Goal: Information Seeking & Learning: Learn about a topic

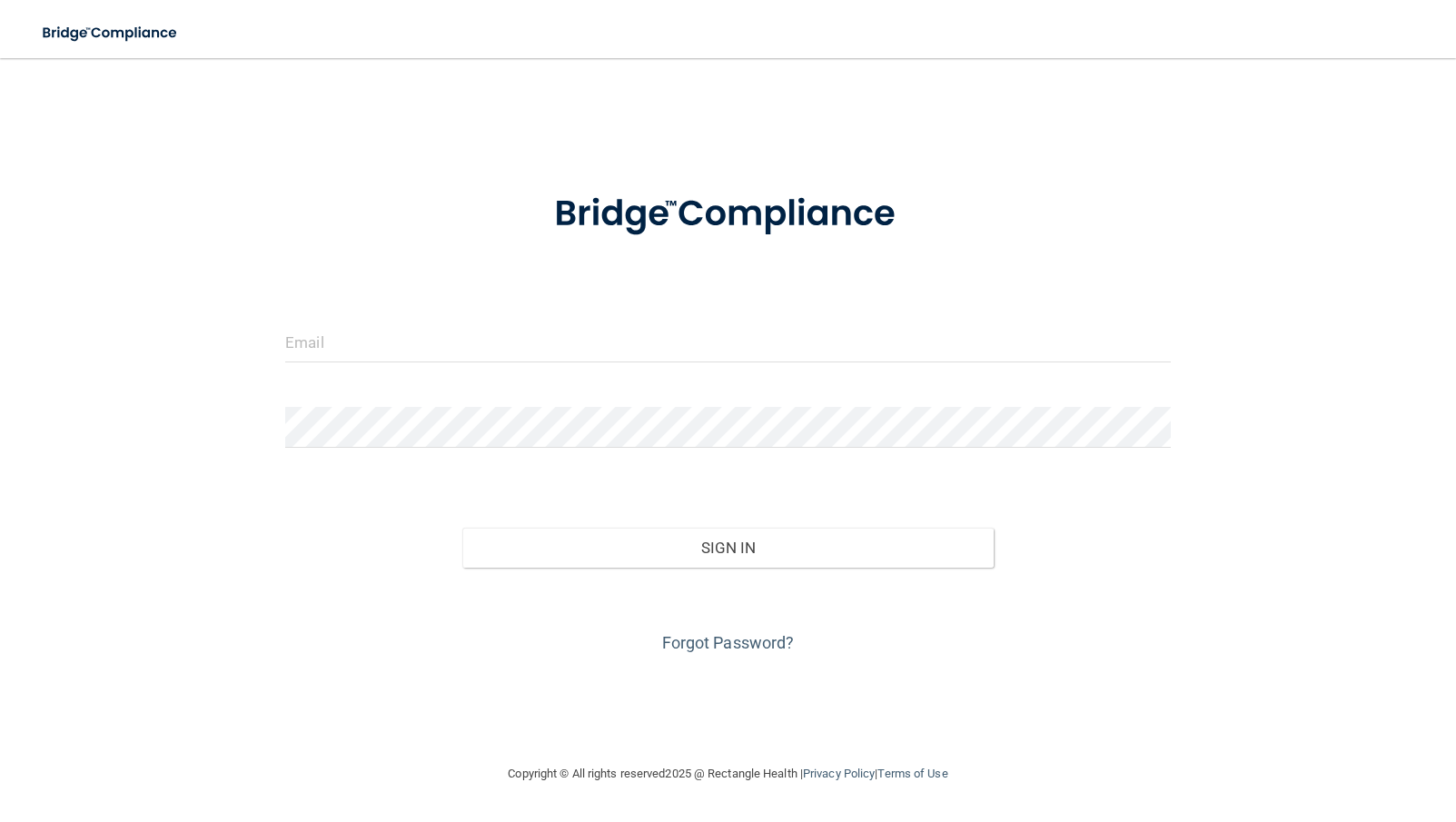
drag, startPoint x: 378, startPoint y: 370, endPoint x: 369, endPoint y: 350, distance: 21.9
click at [379, 365] on div at bounding box center [727, 349] width 913 height 54
drag, startPoint x: 369, startPoint y: 350, endPoint x: 356, endPoint y: 350, distance: 13.0
click at [365, 350] on input "email" at bounding box center [728, 342] width 886 height 41
type input "r"
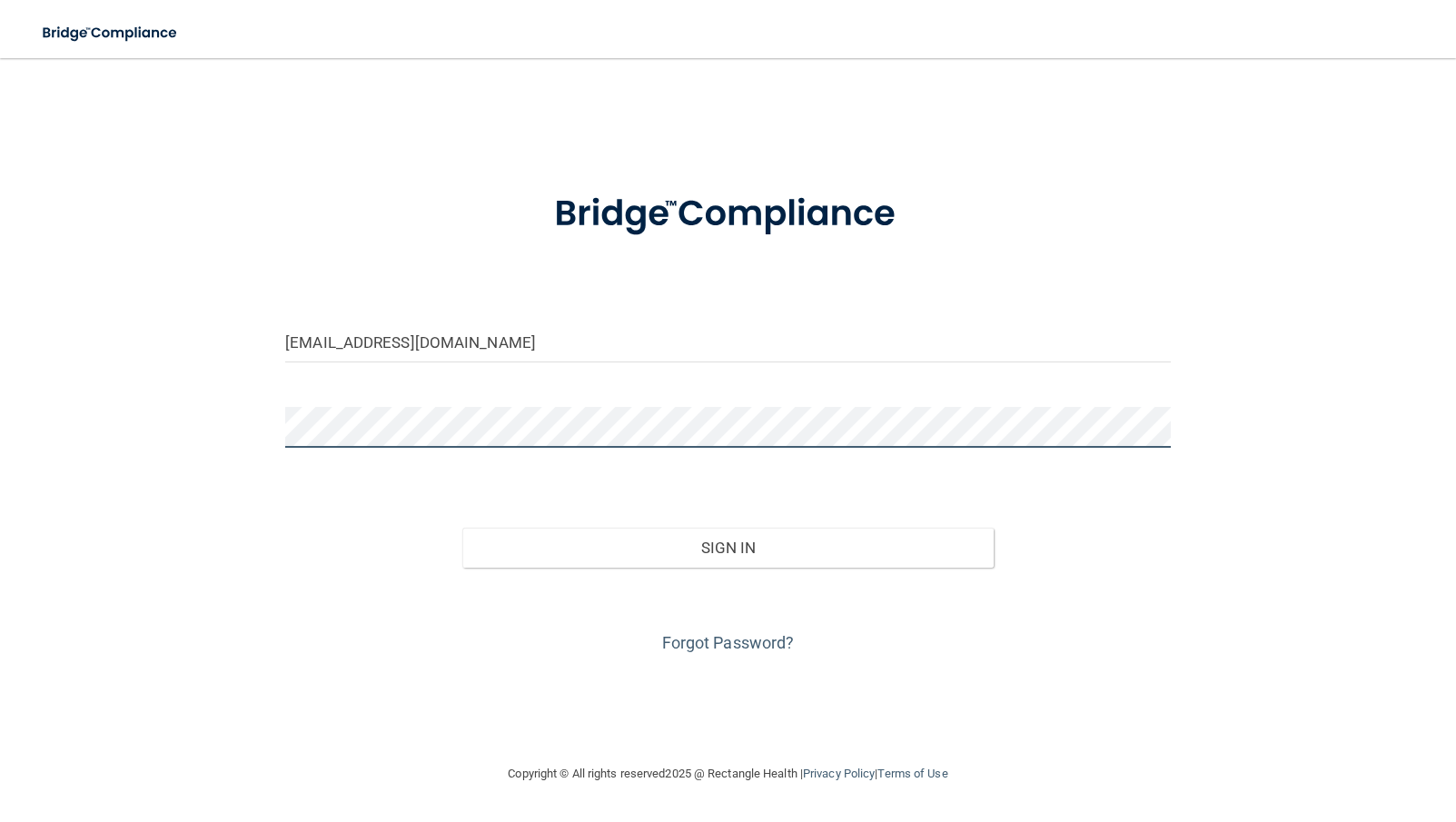
click at [463, 528] on button "Sign In" at bounding box center [728, 547] width 531 height 40
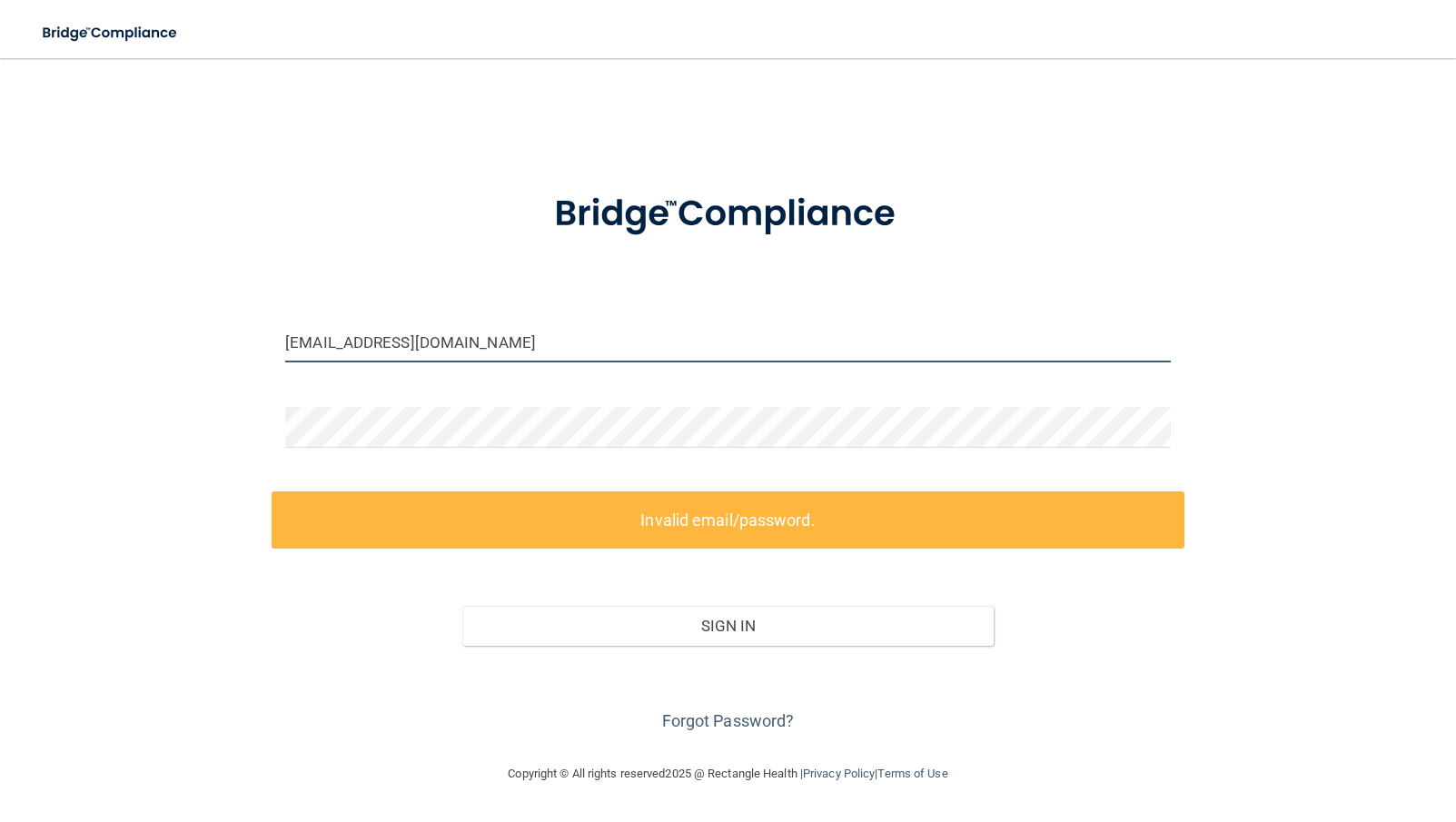
click at [474, 343] on input "dtruong@mosiacdentalcollctive.com" at bounding box center [728, 342] width 886 height 41
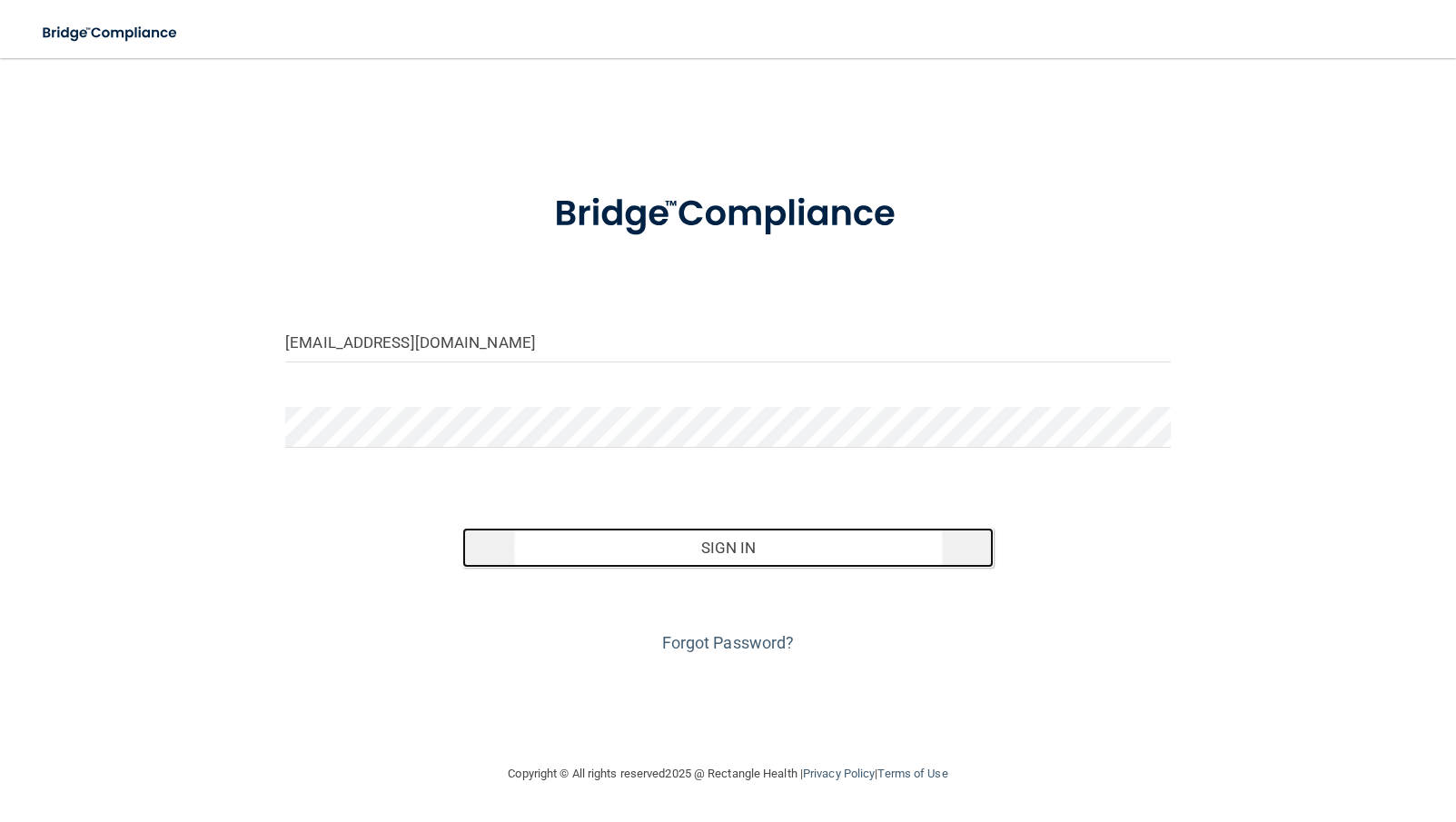
click at [682, 544] on button "Sign In" at bounding box center [728, 547] width 531 height 40
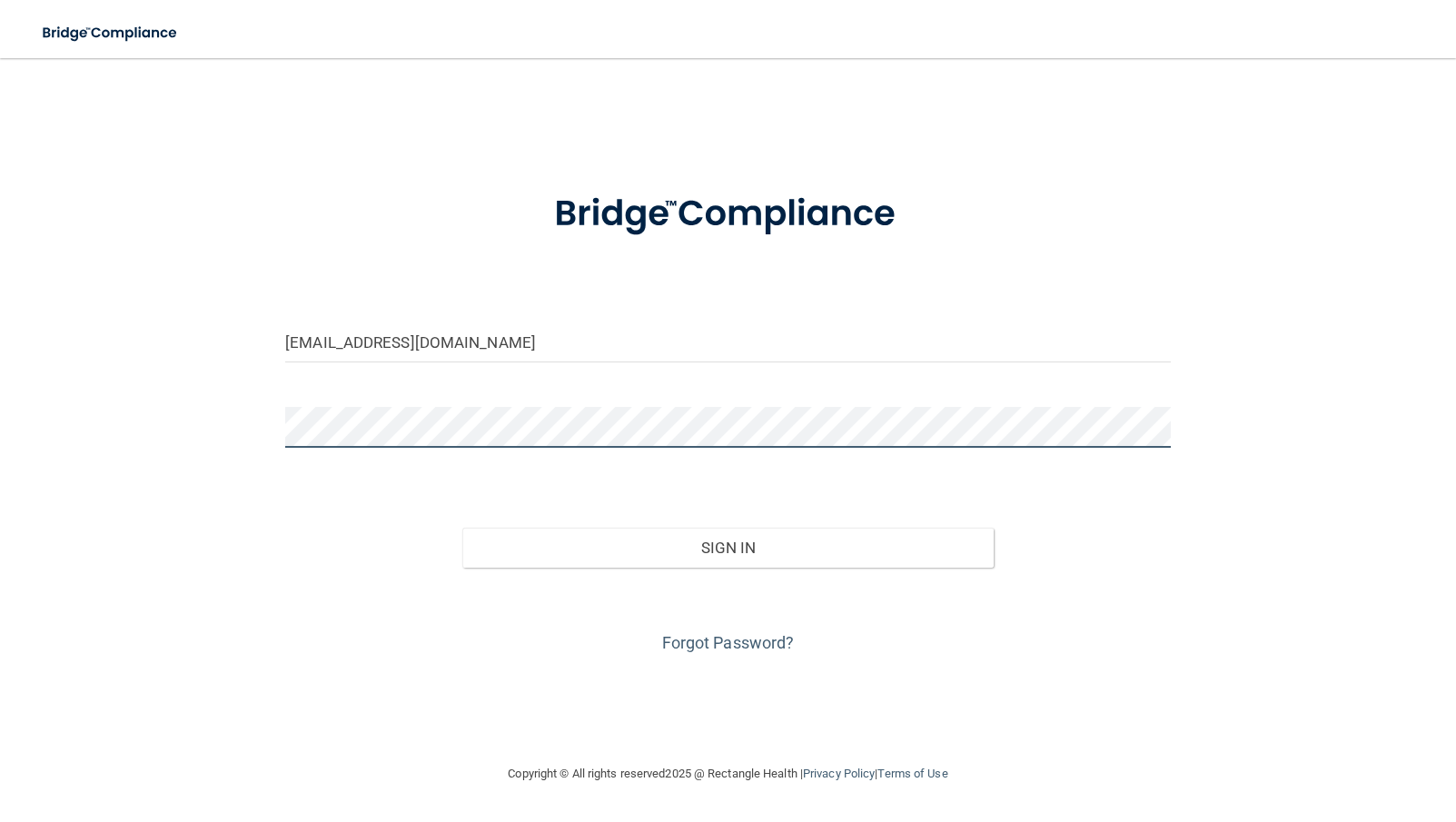
click at [463, 528] on button "Sign In" at bounding box center [728, 547] width 531 height 40
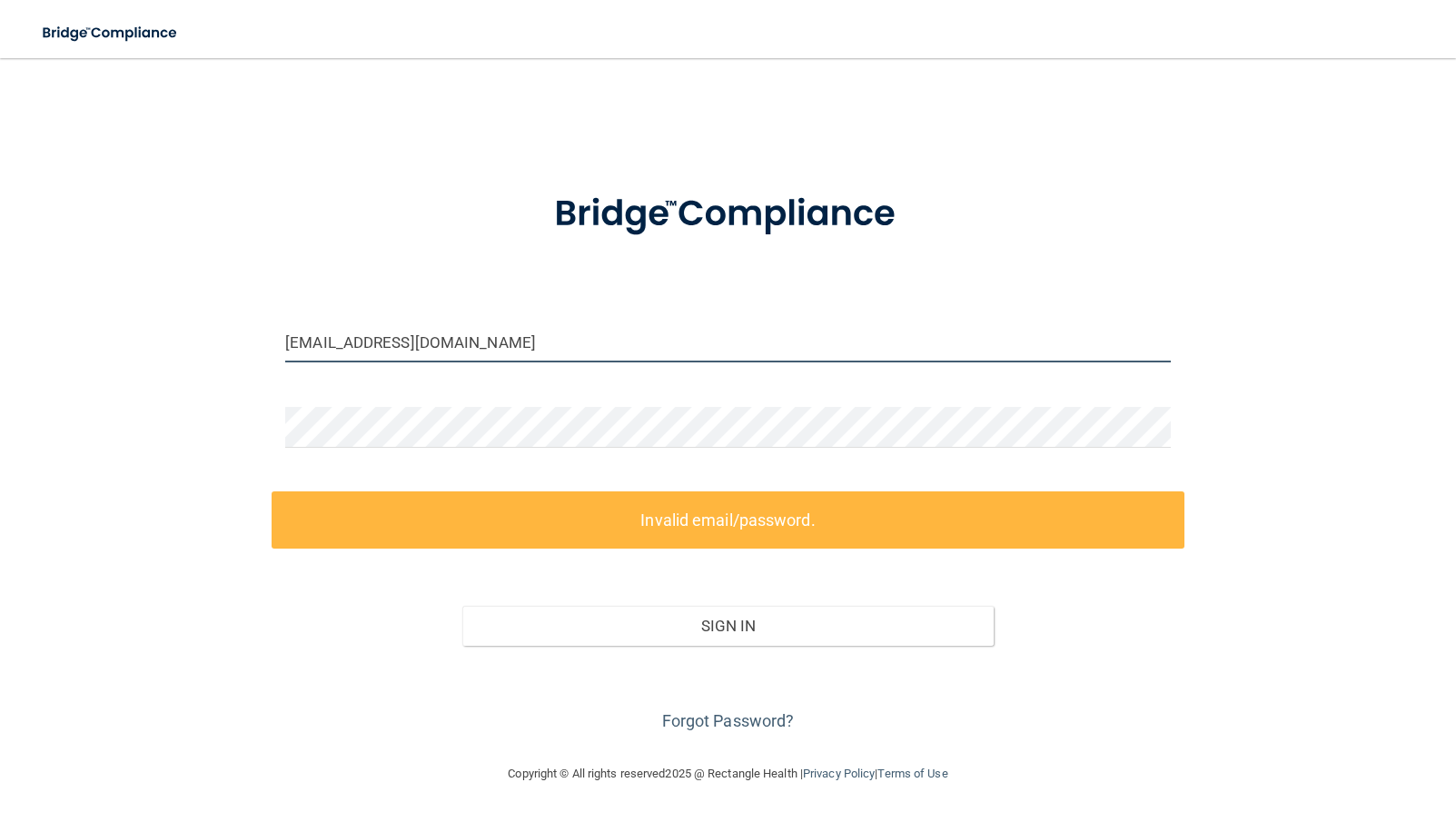
click at [446, 347] on input "dtruong@mosiacdentalcollective.com" at bounding box center [728, 342] width 886 height 41
drag, startPoint x: 459, startPoint y: 345, endPoint x: 500, endPoint y: 345, distance: 41.0
click at [470, 345] on input "dtruong@mosiacdentalcollective.com" at bounding box center [728, 342] width 886 height 41
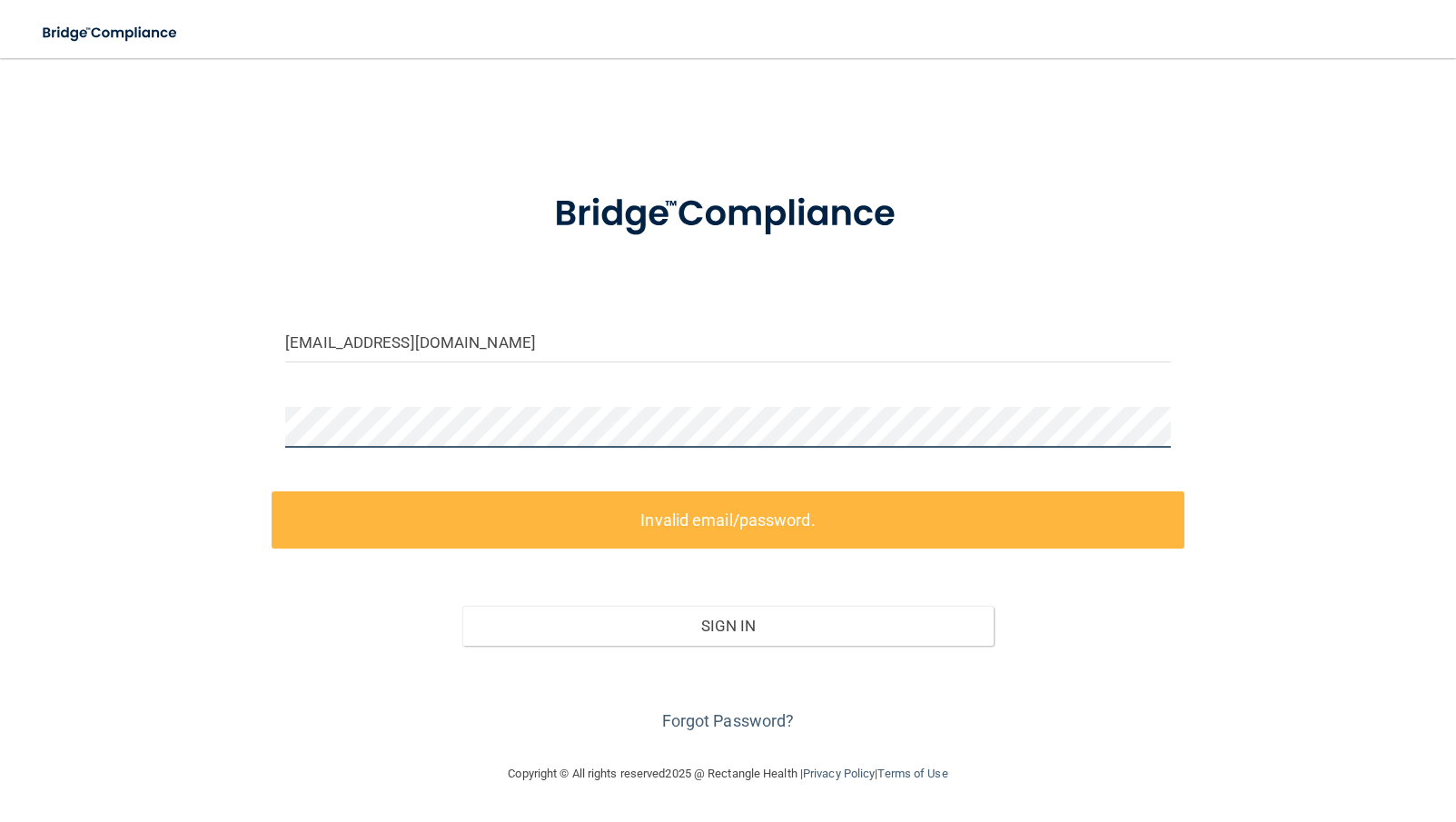
click at [0, 427] on html "Toggle navigation Manage My Enterprise Manage My Location dtruong@mosiacdentalc…" at bounding box center [728, 411] width 1456 height 822
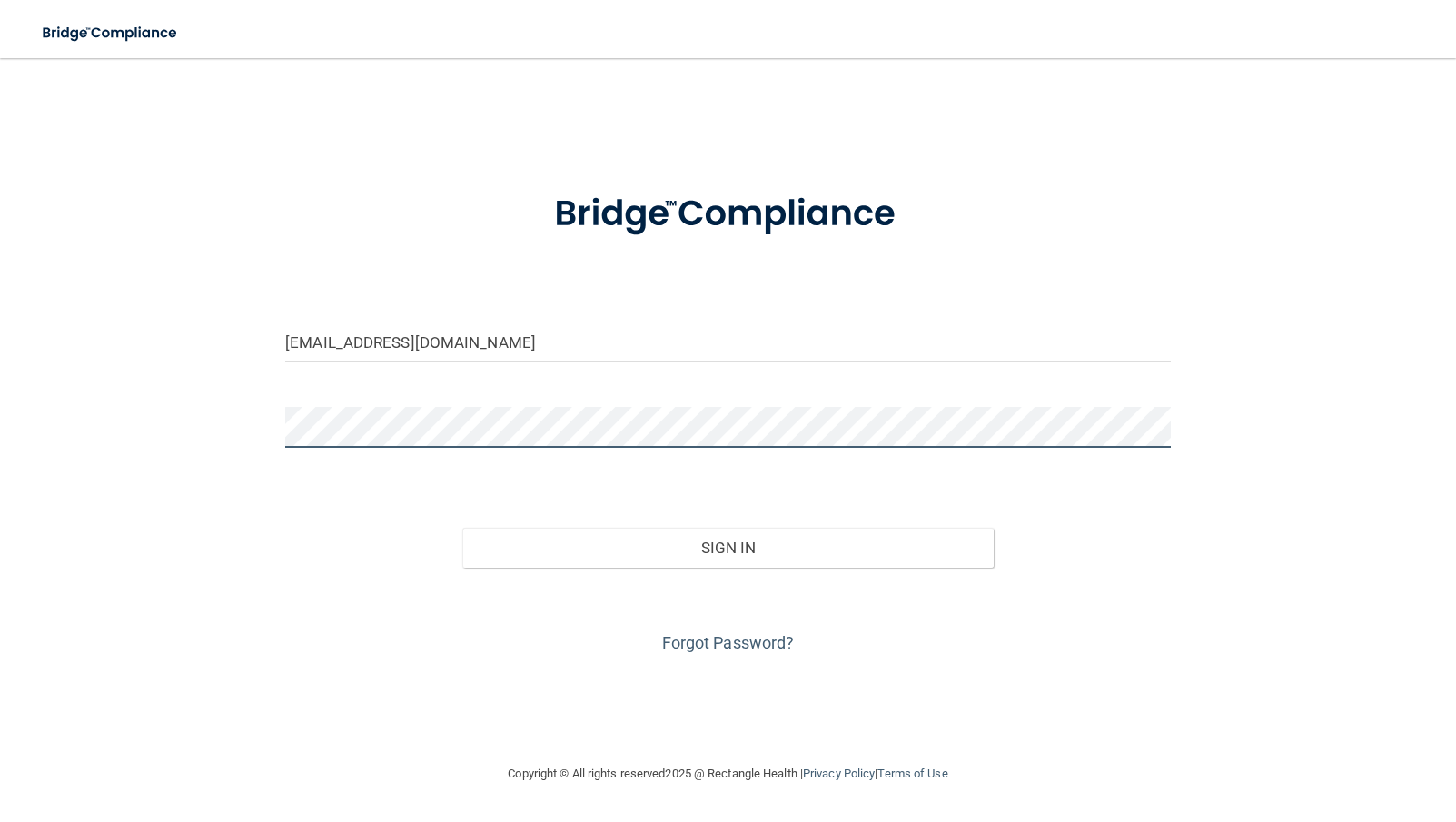
click at [463, 528] on button "Sign In" at bounding box center [728, 547] width 531 height 40
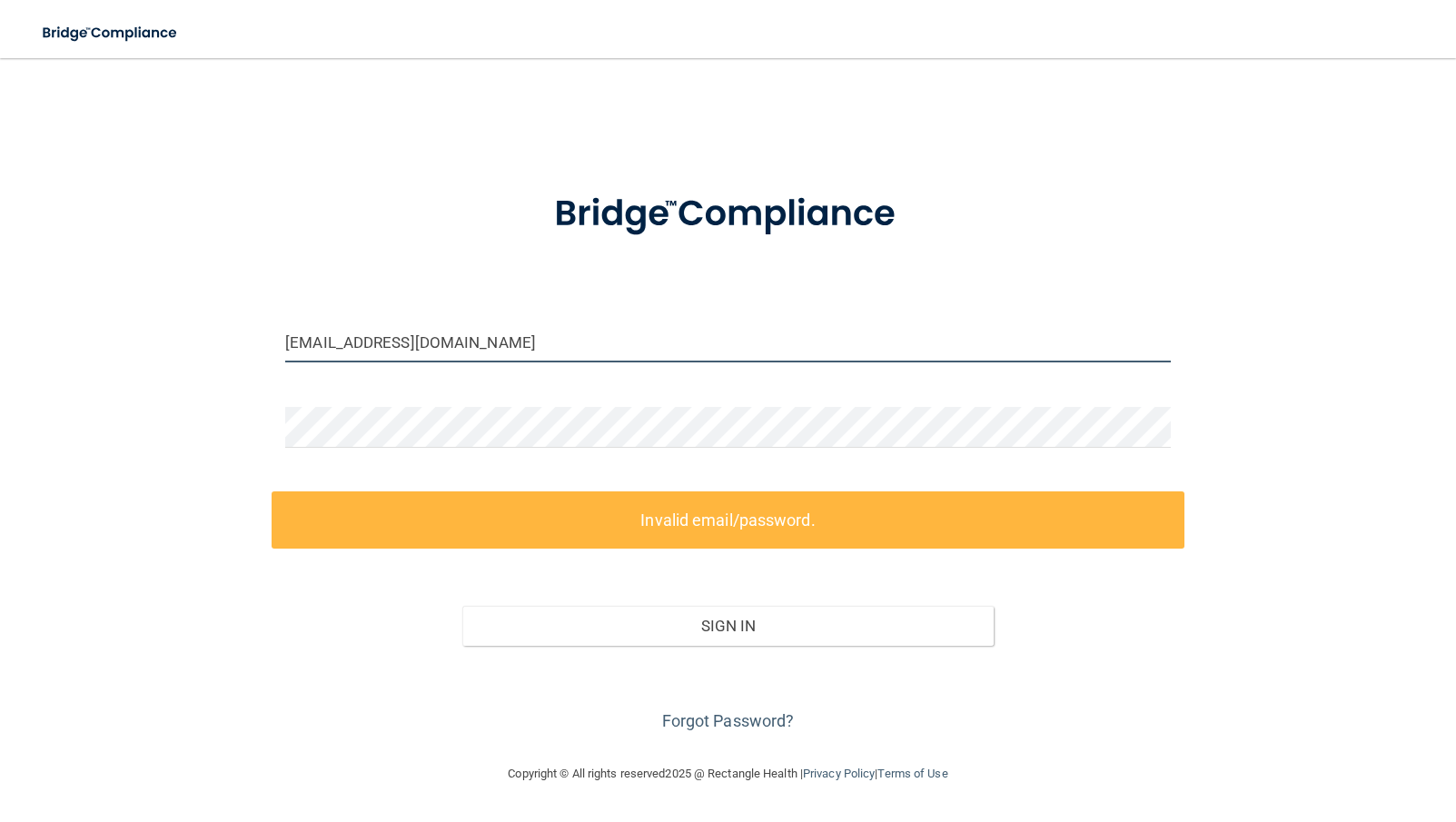
drag, startPoint x: 345, startPoint y: 349, endPoint x: 592, endPoint y: 343, distance: 247.1
click at [371, 348] on input "dtruong@mosiacdentalcollective.com" at bounding box center [728, 342] width 886 height 41
click at [592, 343] on input "dtruong@mosiacdentalcollective.com" at bounding box center [728, 342] width 886 height 41
click at [593, 345] on input "dtruong@mosiacdentalcollective.com" at bounding box center [728, 342] width 886 height 41
click at [592, 345] on input "dtruong@mosiacdentalcollective.com" at bounding box center [728, 342] width 886 height 41
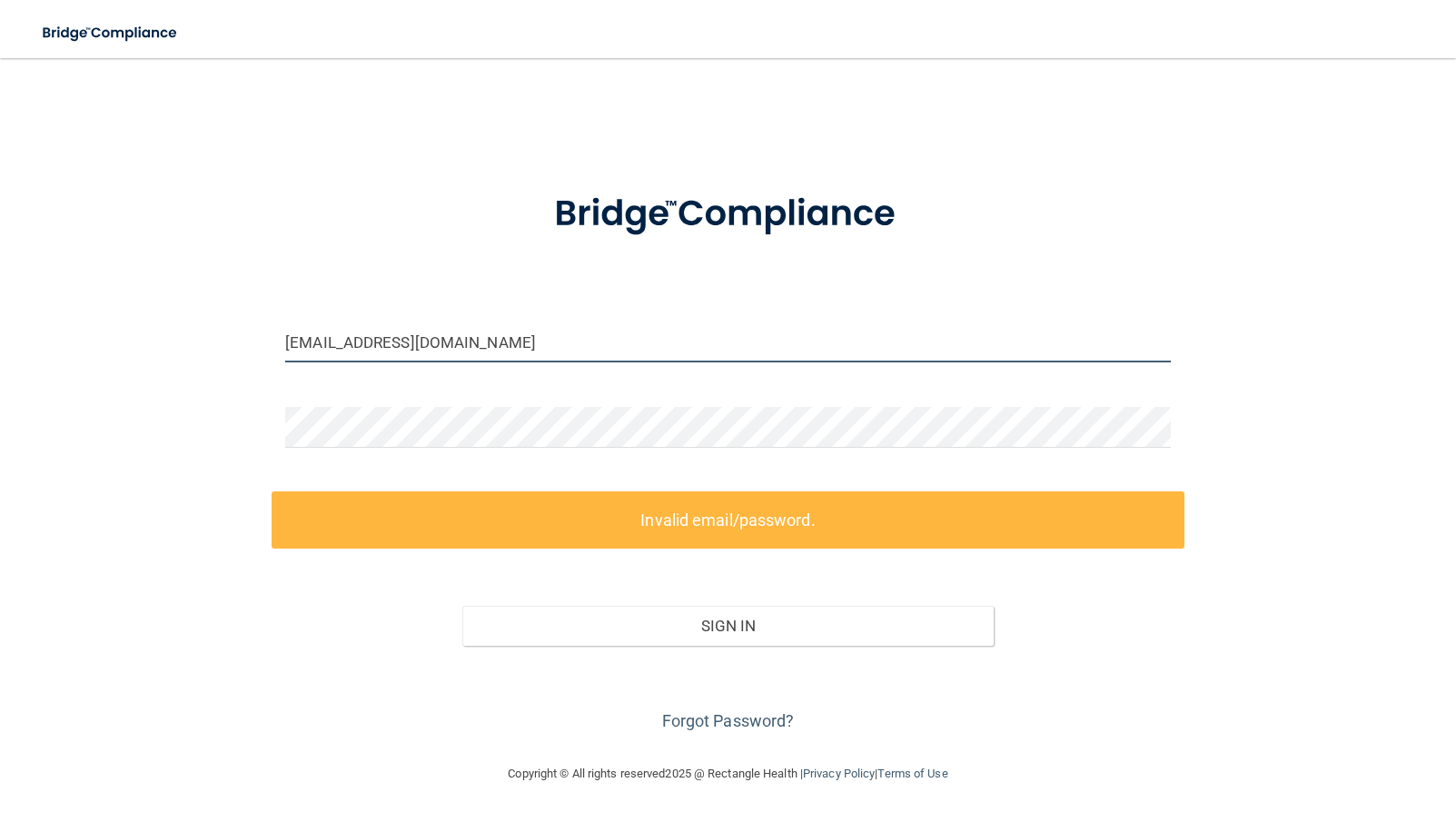
click at [389, 344] on input "dtruong@mosiacdentalcollective.com" at bounding box center [728, 342] width 886 height 41
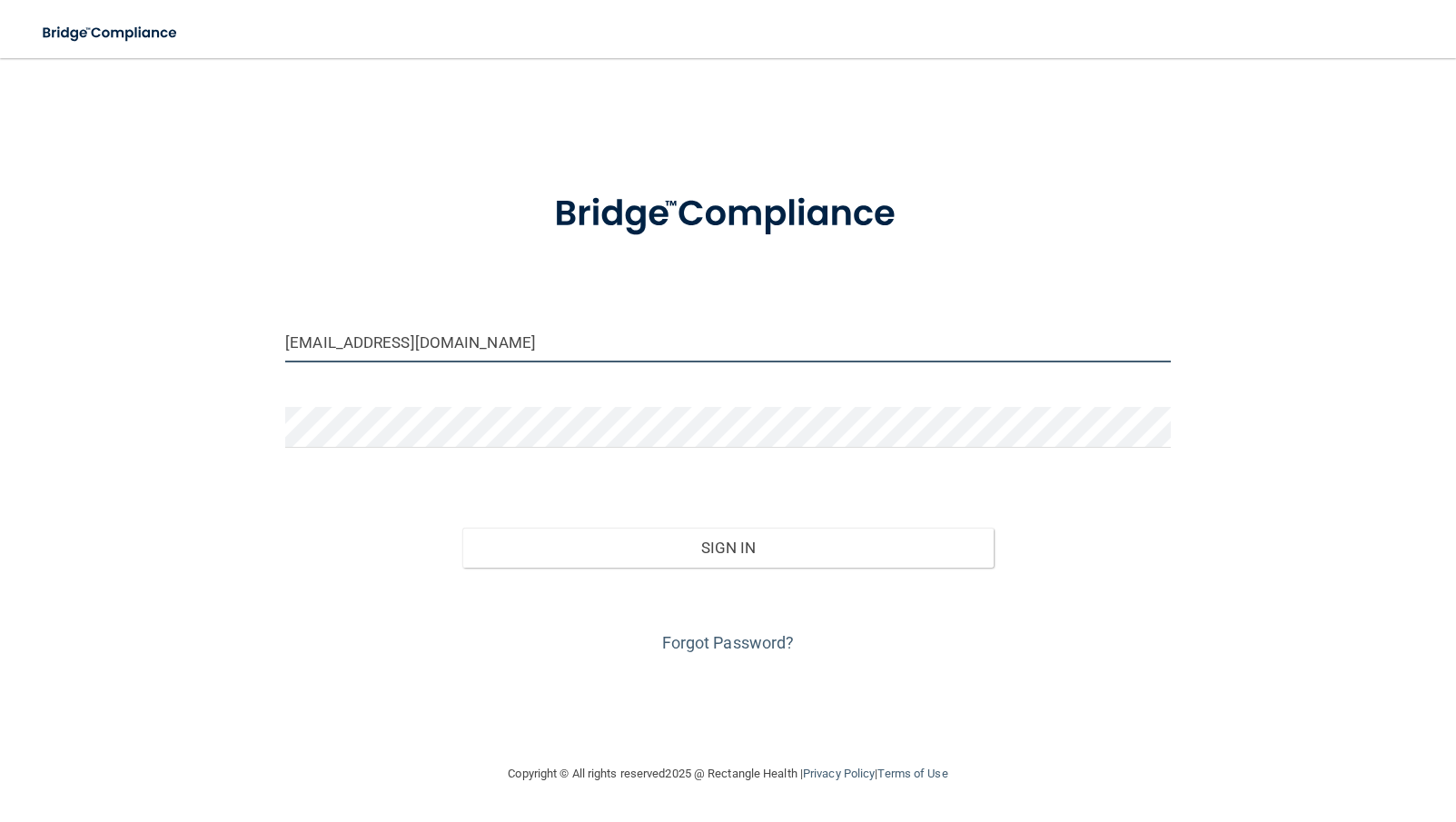
type input "[EMAIL_ADDRESS][DOMAIN_NAME]"
click at [463, 528] on button "Sign In" at bounding box center [728, 547] width 531 height 40
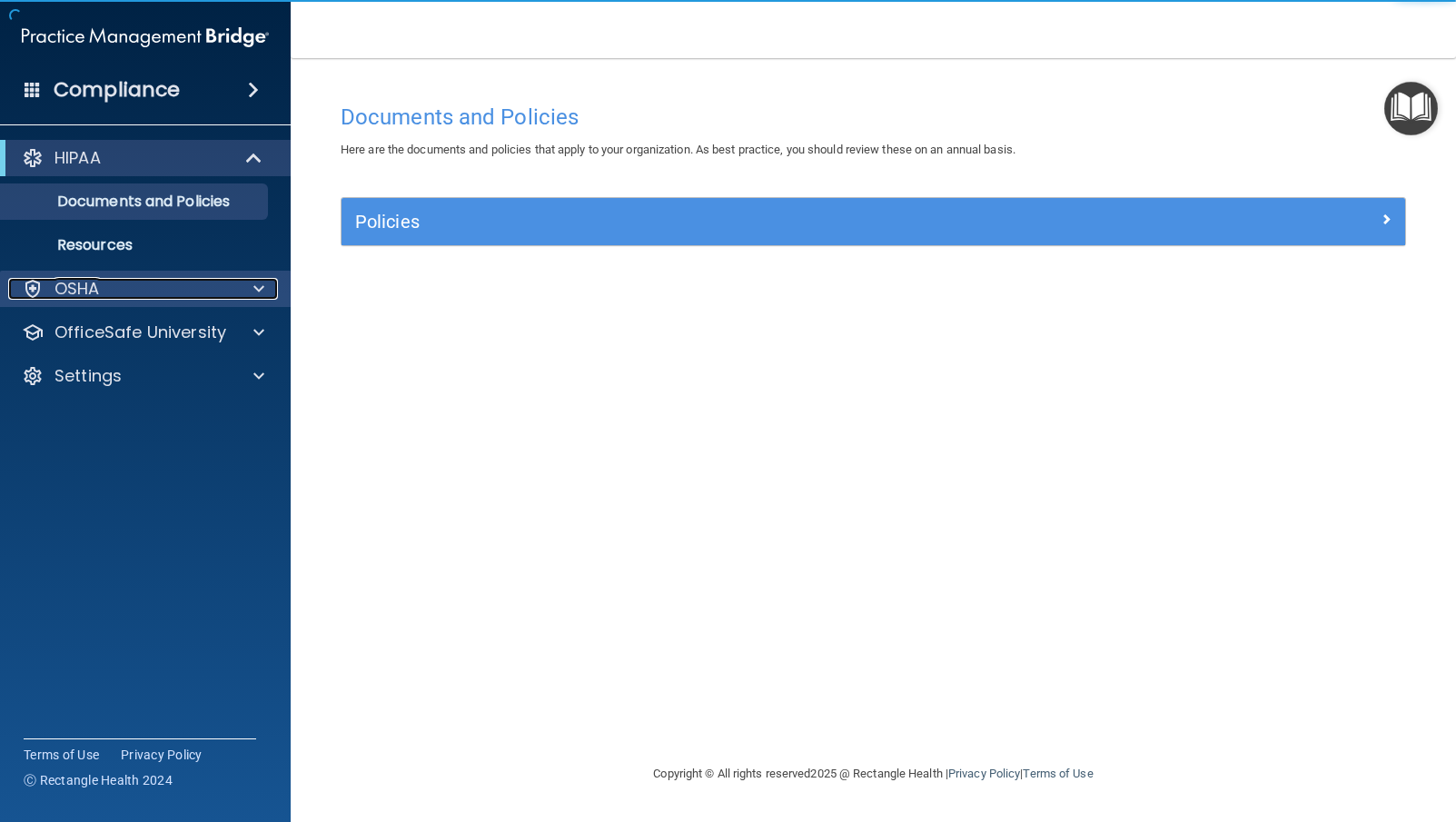
click at [166, 287] on div "OSHA" at bounding box center [120, 289] width 226 height 22
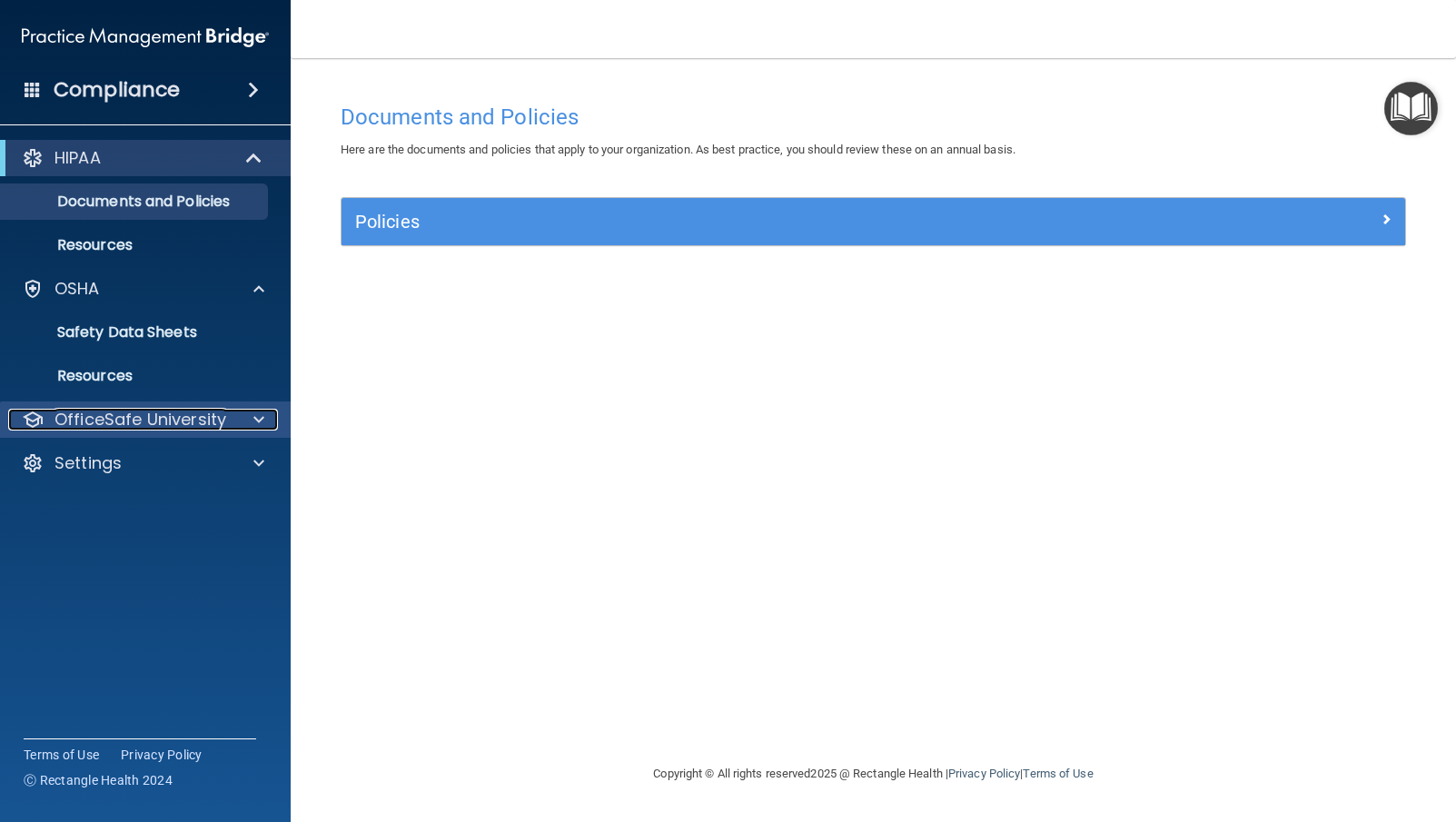
click at [139, 418] on p "OfficeSafe University" at bounding box center [139, 419] width 171 height 22
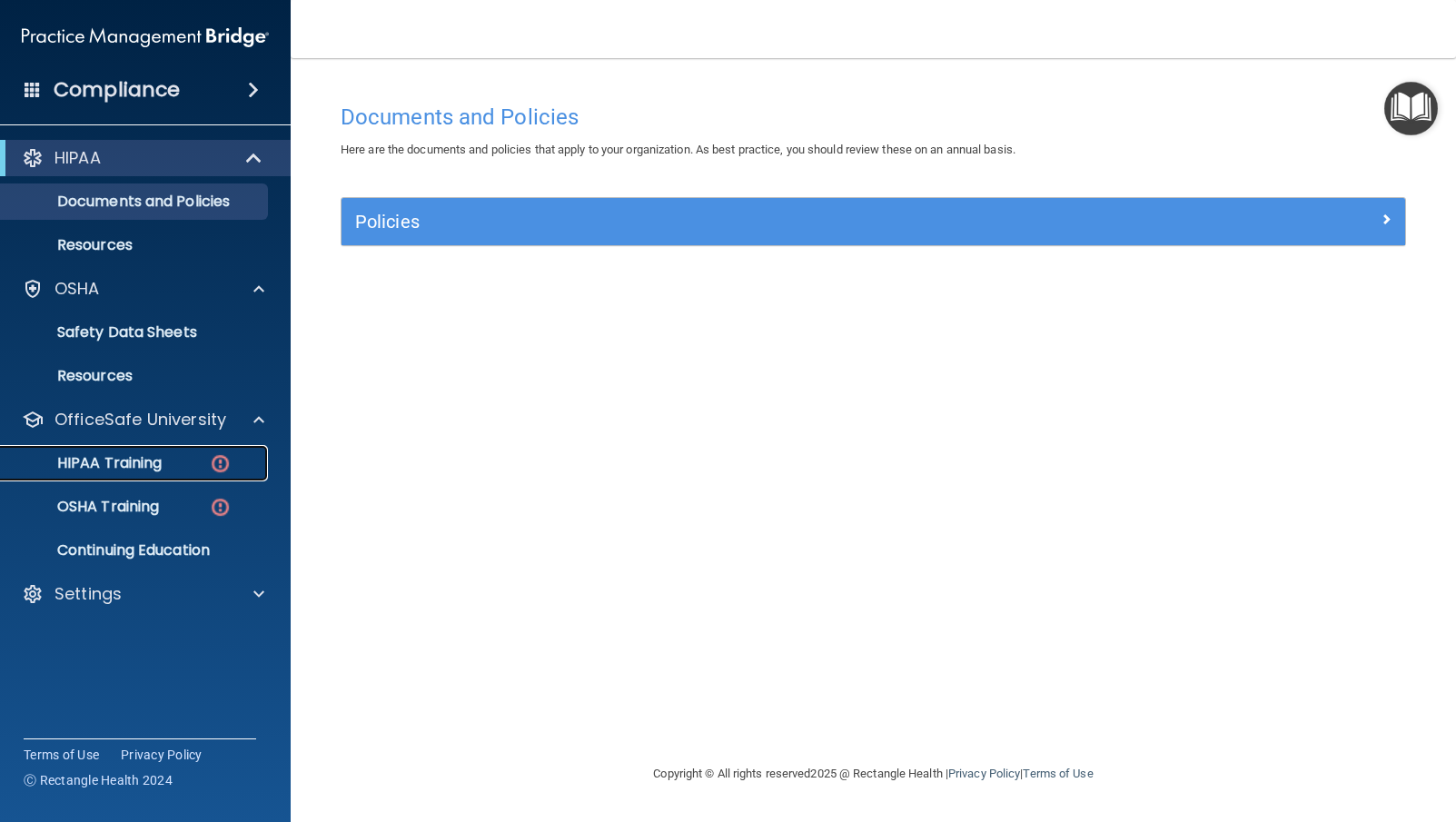
click at [168, 461] on div "HIPAA Training" at bounding box center [136, 463] width 248 height 18
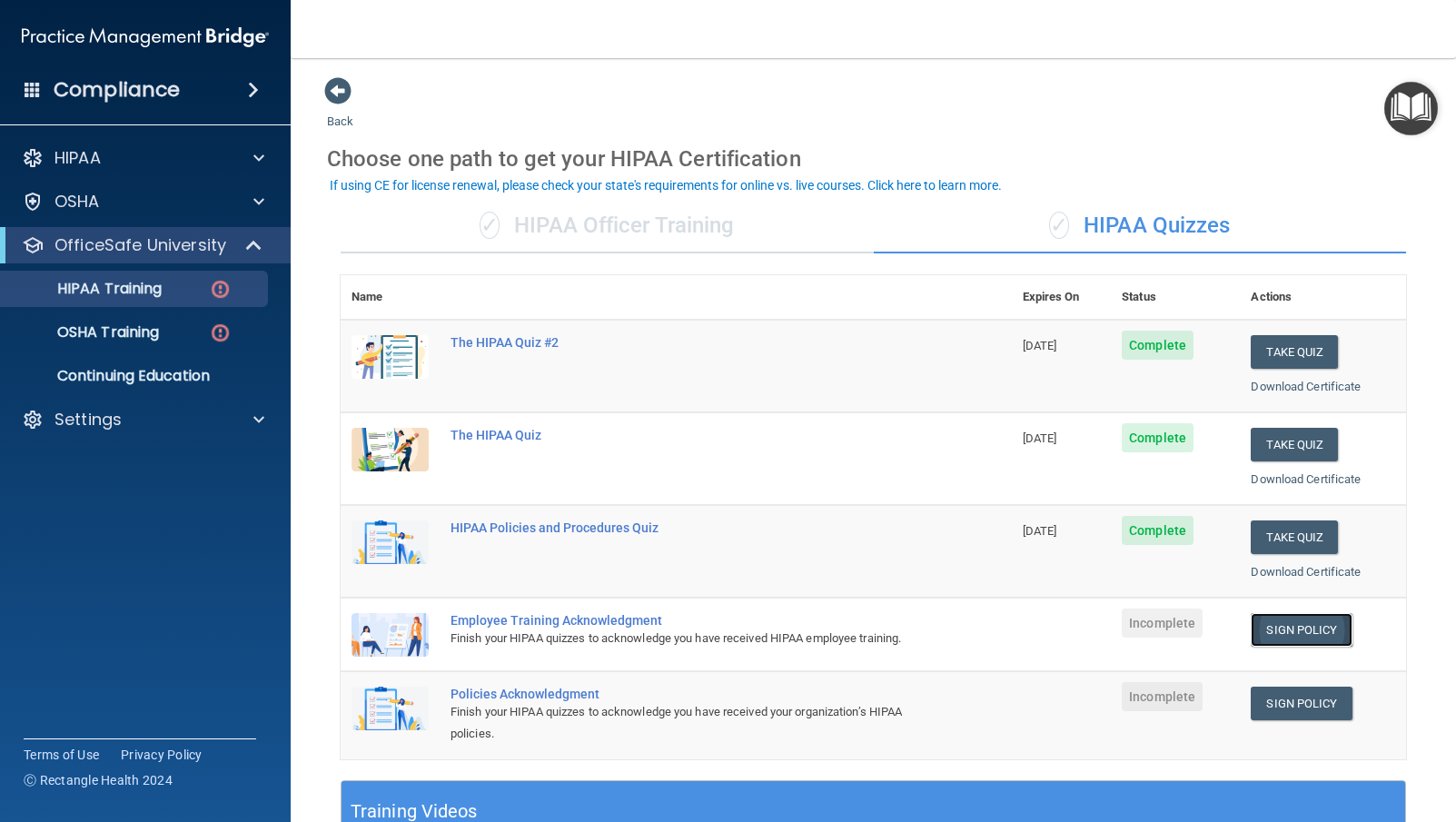
click at [1302, 632] on link "Sign Policy" at bounding box center [1301, 629] width 101 height 34
click at [1313, 720] on link "Sign Policy" at bounding box center [1301, 703] width 101 height 34
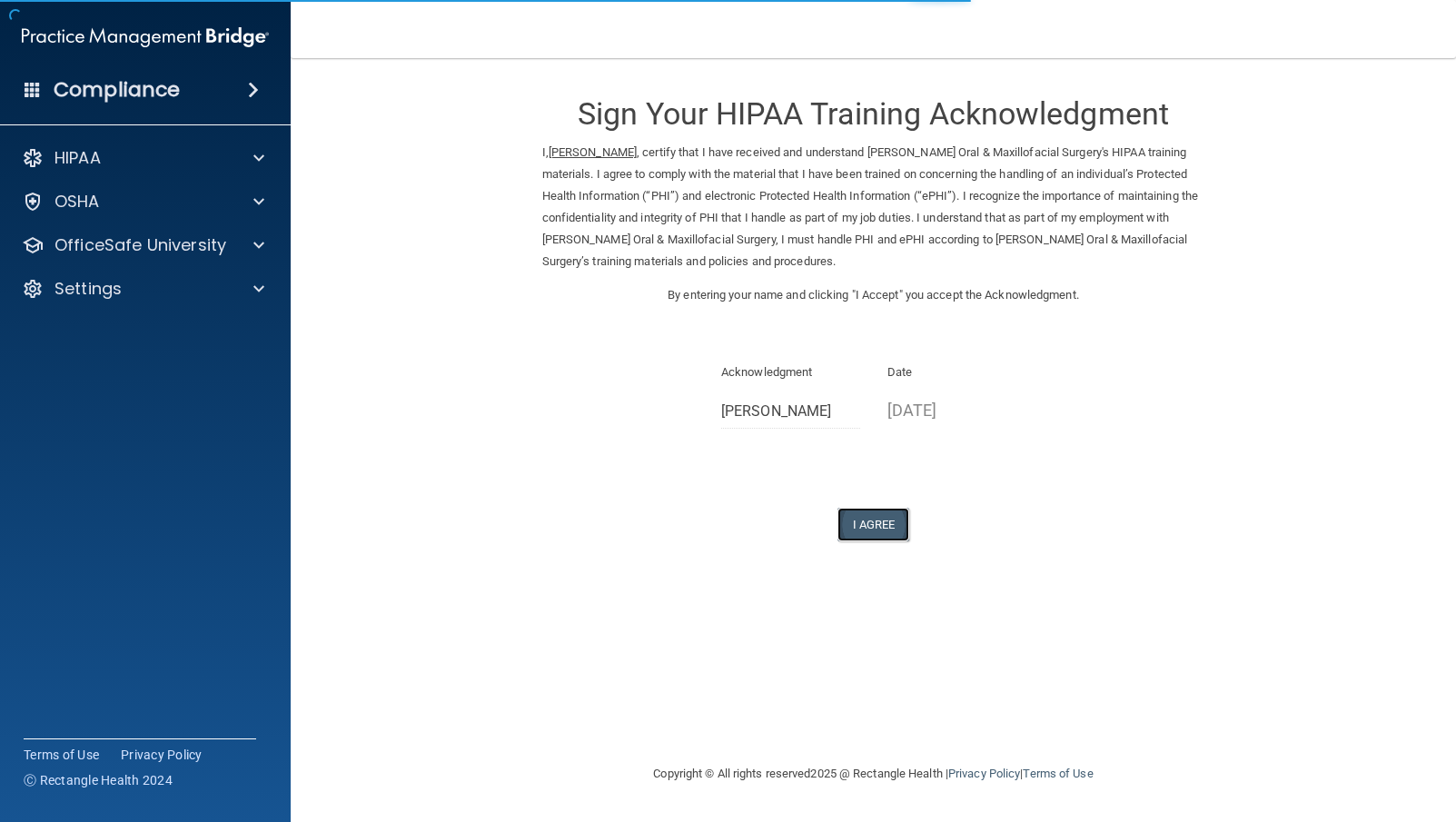
click at [899, 522] on button "I Agree" at bounding box center [873, 524] width 73 height 34
click at [883, 526] on button "I Agree" at bounding box center [873, 524] width 73 height 34
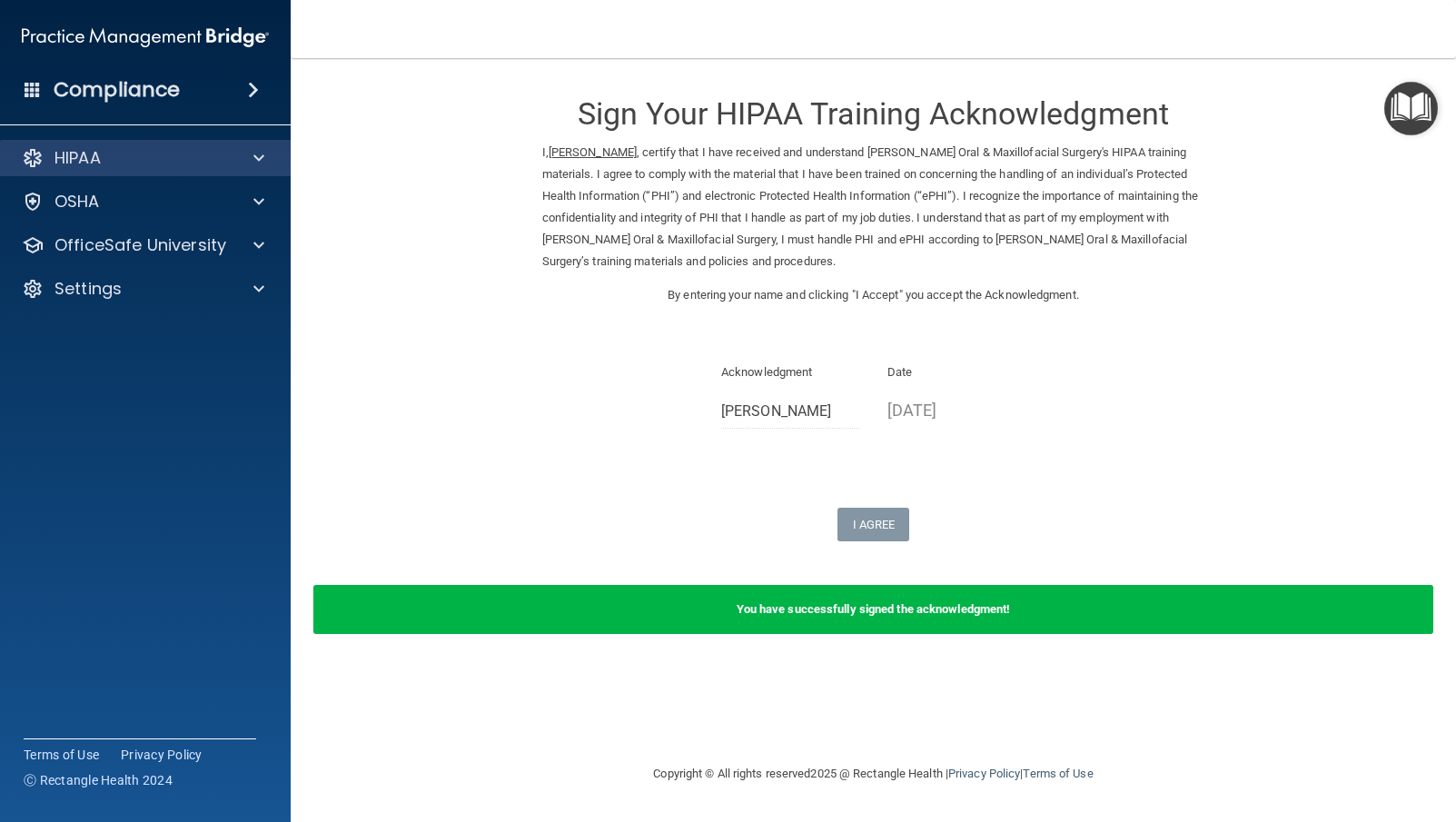
click at [177, 171] on div "HIPAA" at bounding box center [145, 158] width 291 height 37
click at [190, 154] on div "HIPAA" at bounding box center [120, 158] width 226 height 22
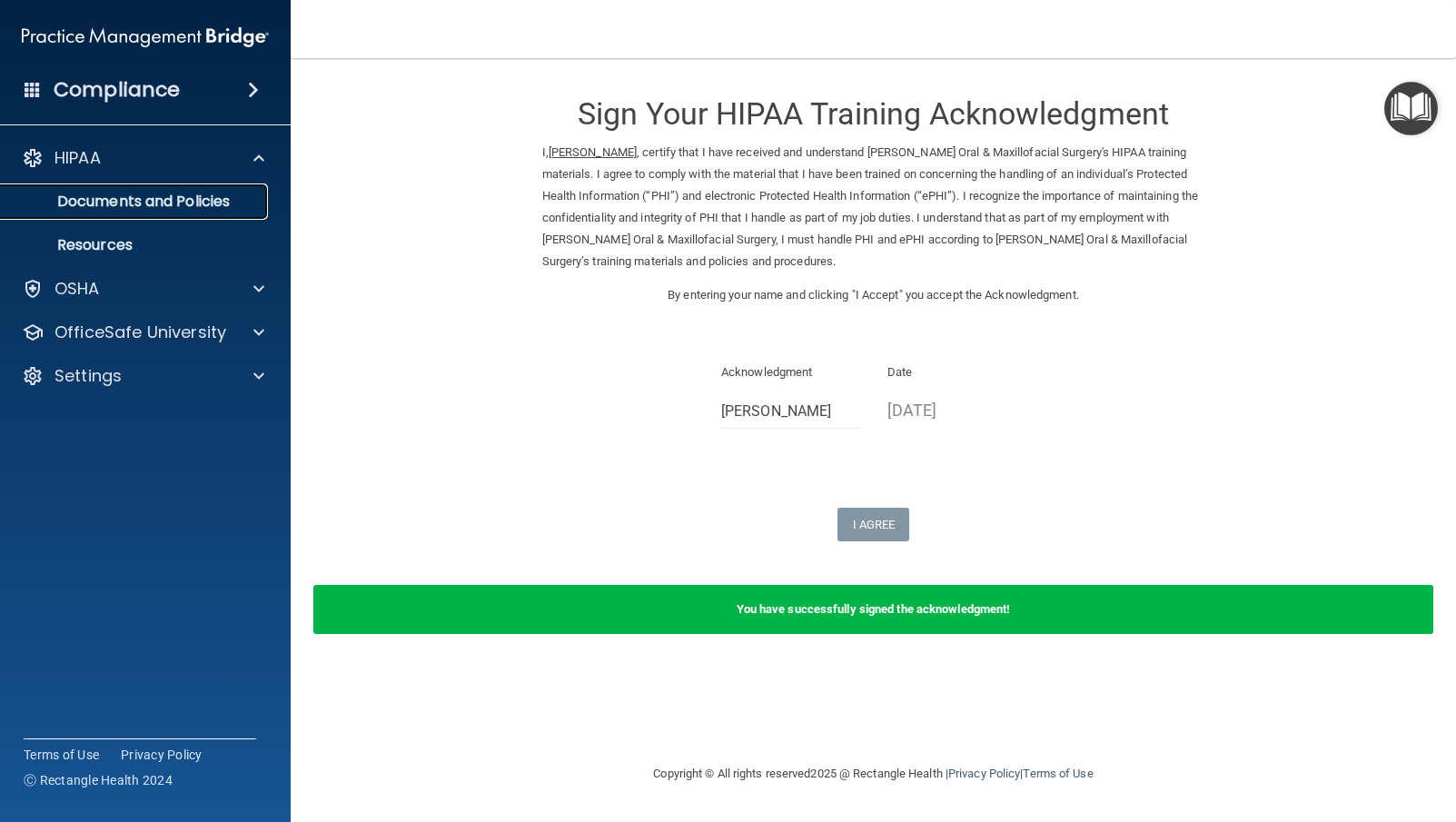
click at [164, 194] on p "Documents and Policies" at bounding box center [136, 201] width 248 height 18
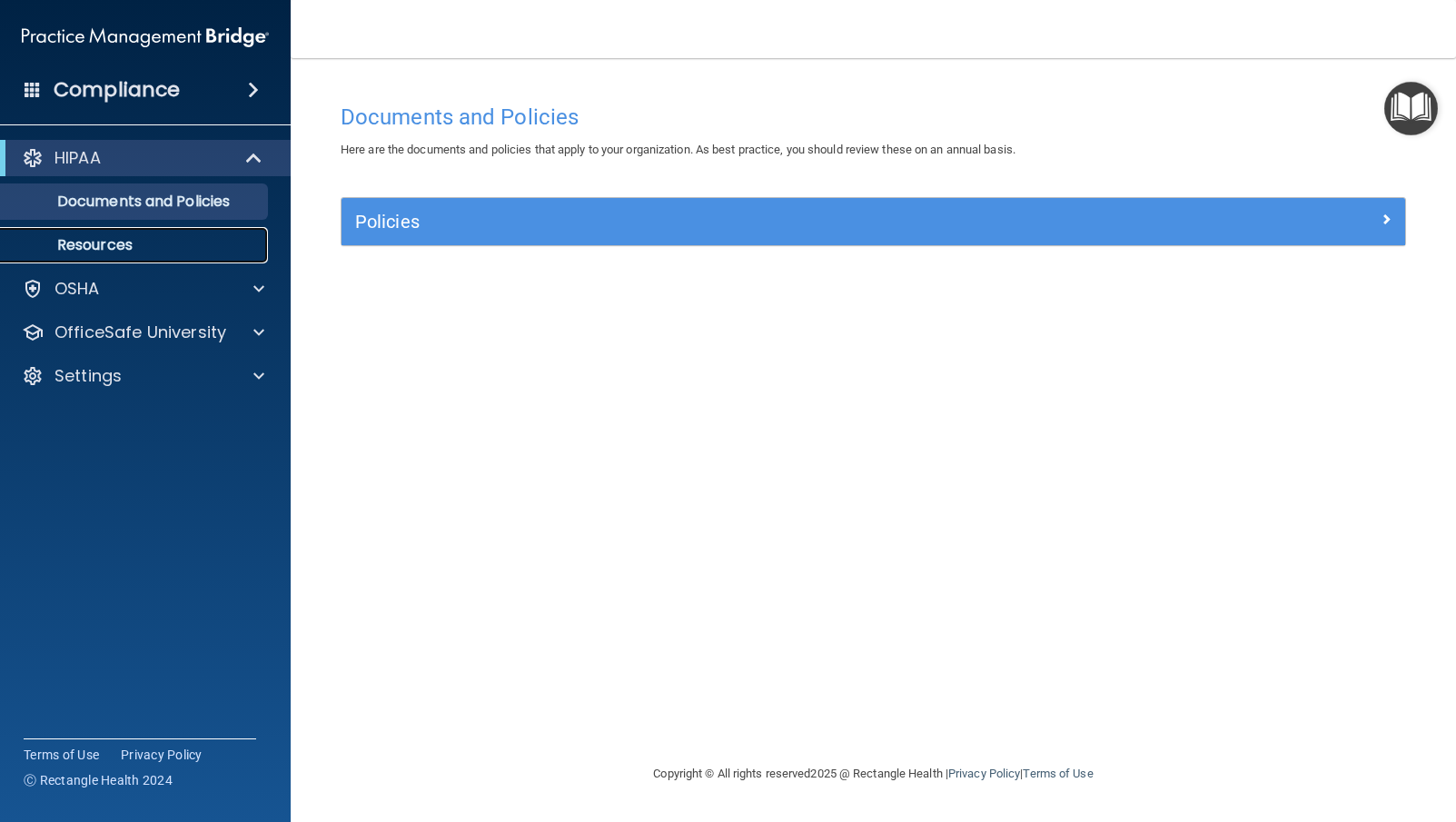
click at [139, 253] on p "Resources" at bounding box center [136, 245] width 248 height 18
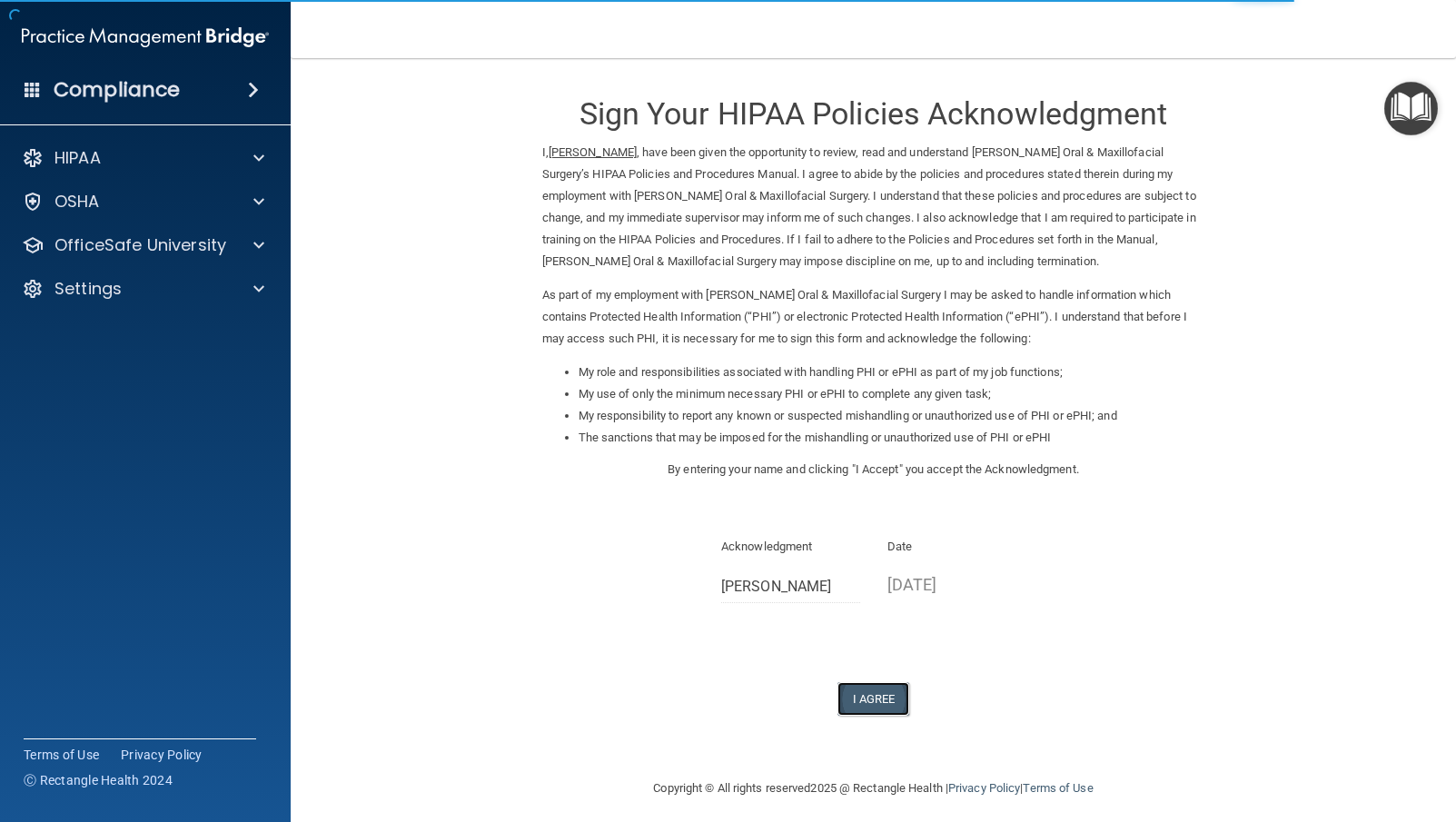
click at [888, 704] on button "I Agree" at bounding box center [873, 699] width 73 height 34
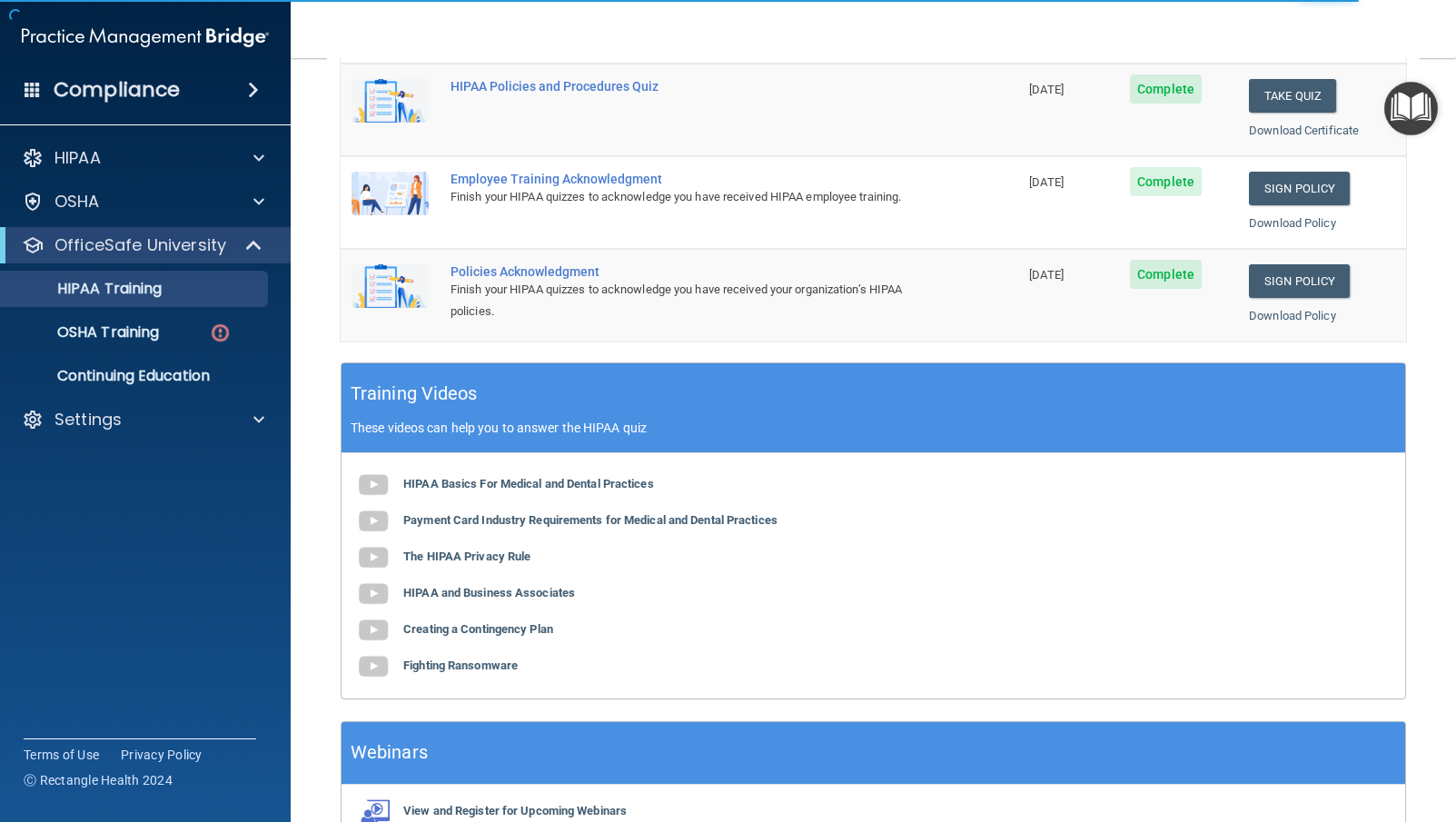
scroll to position [546, 0]
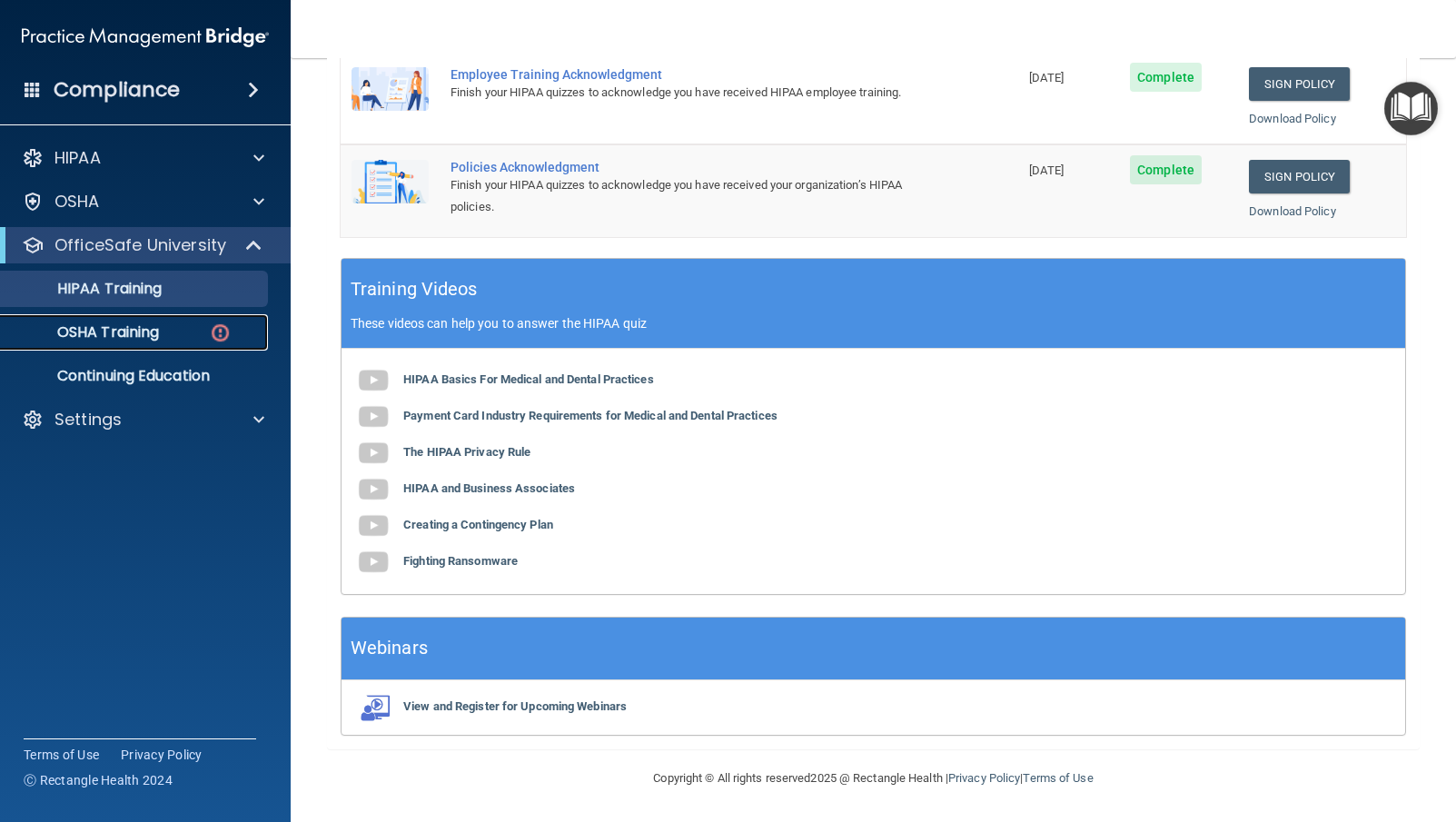
drag, startPoint x: 149, startPoint y: 326, endPoint x: 163, endPoint y: 313, distance: 19.1
click at [149, 326] on p "OSHA Training" at bounding box center [85, 332] width 147 height 18
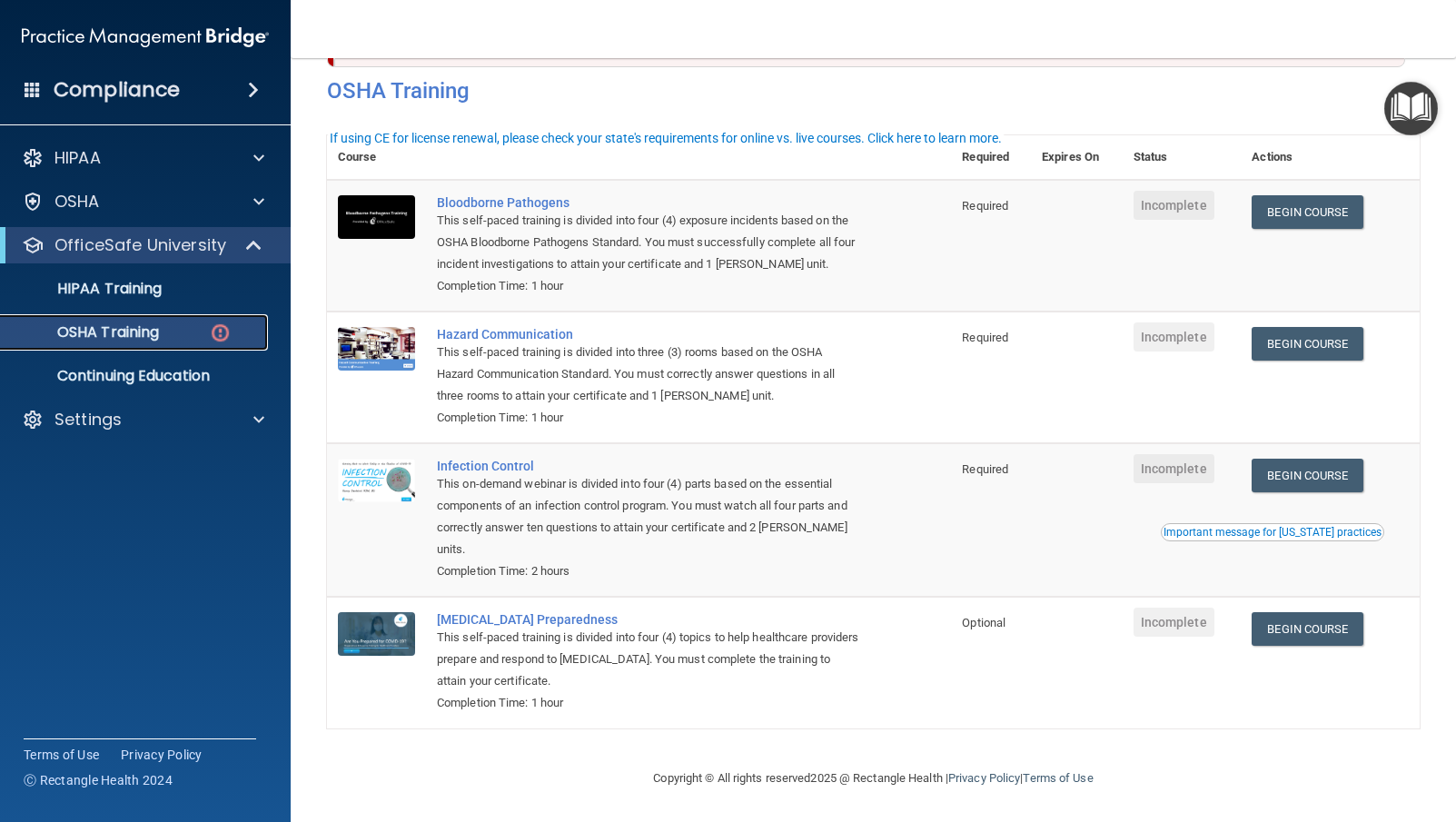
scroll to position [57, 0]
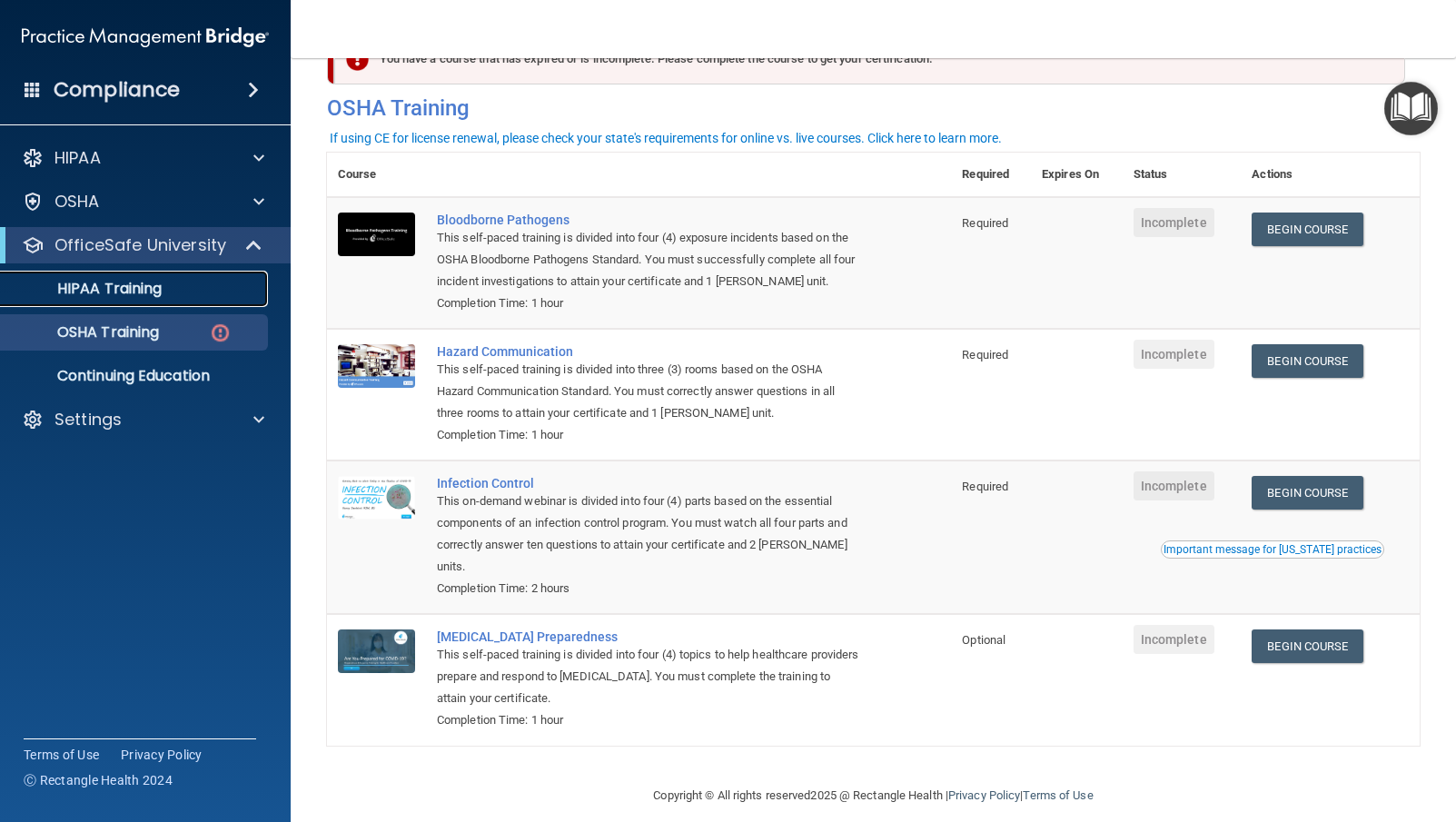
click at [169, 291] on div "HIPAA Training" at bounding box center [136, 289] width 248 height 18
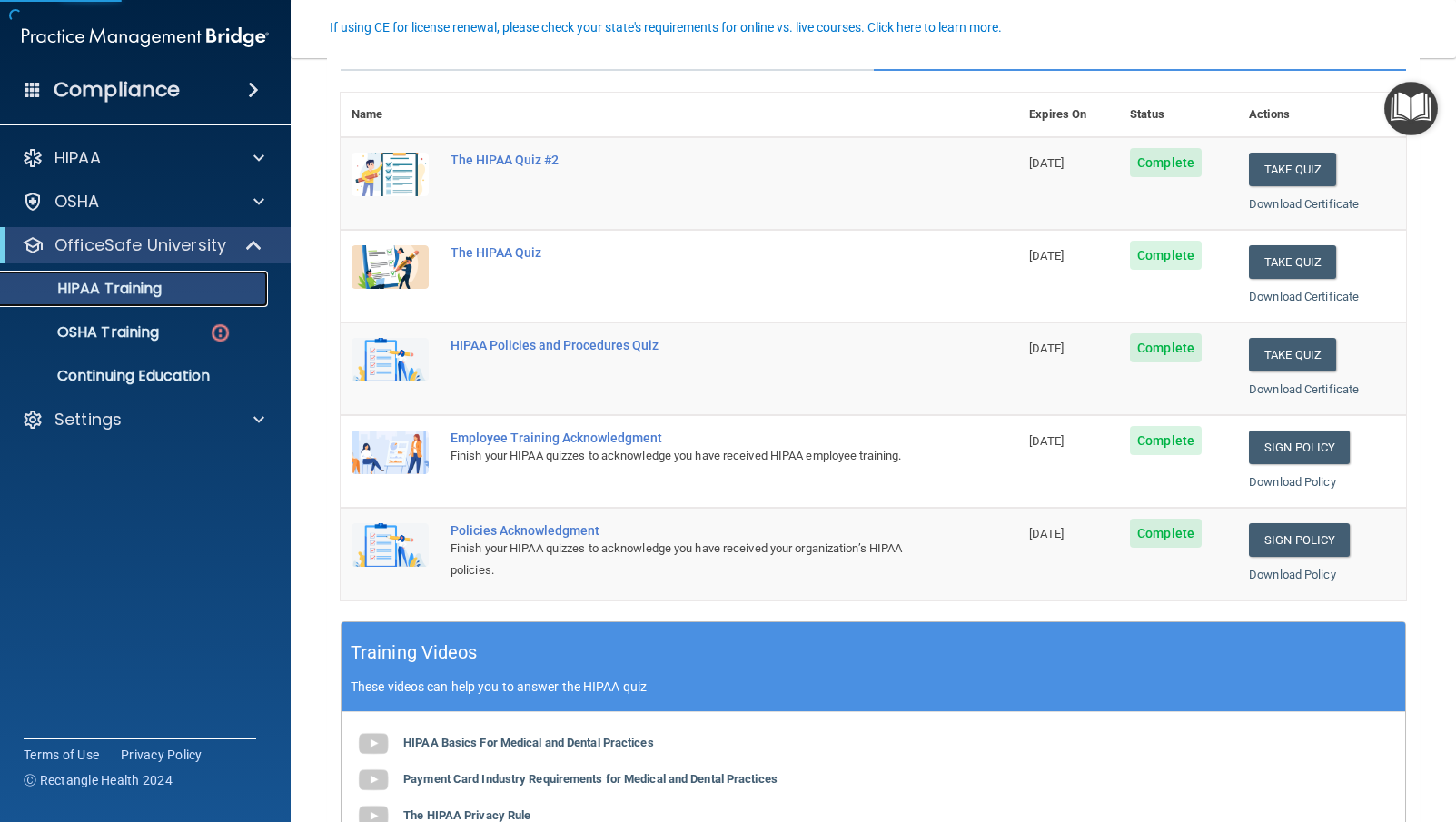
scroll to position [1, 0]
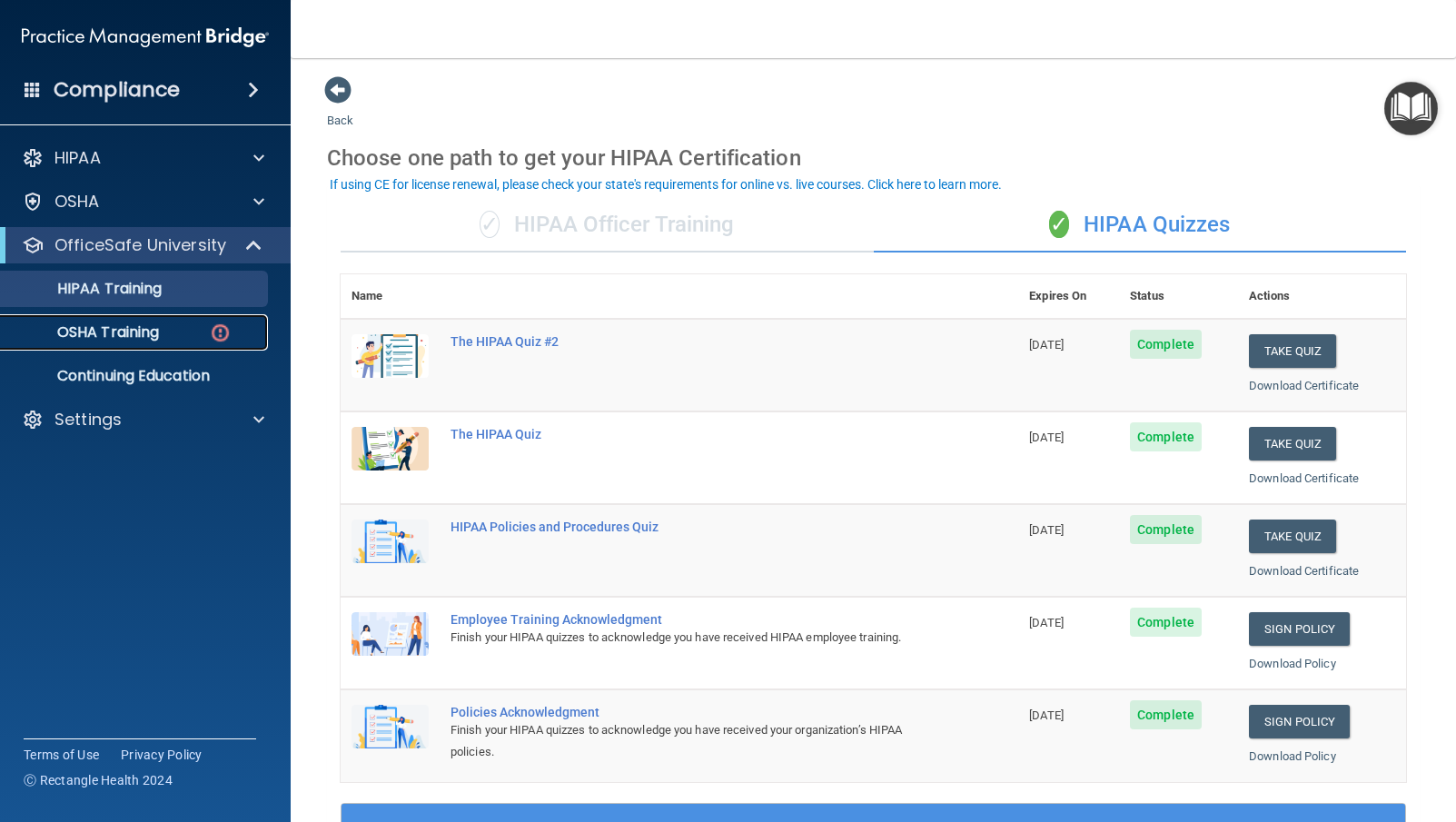
click at [151, 340] on p "OSHA Training" at bounding box center [85, 332] width 147 height 18
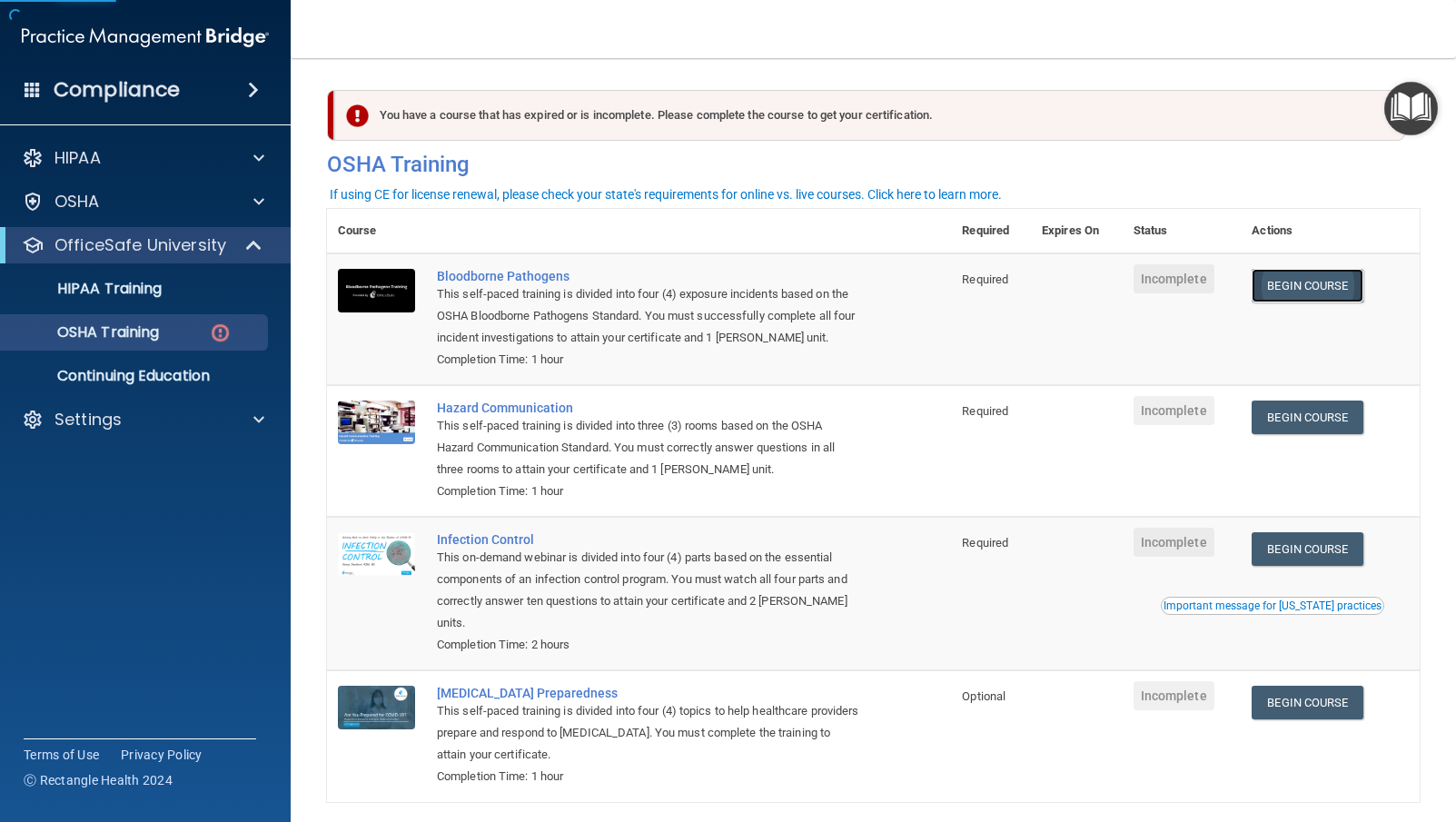
click at [1261, 281] on link "Begin Course" at bounding box center [1307, 286] width 110 height 34
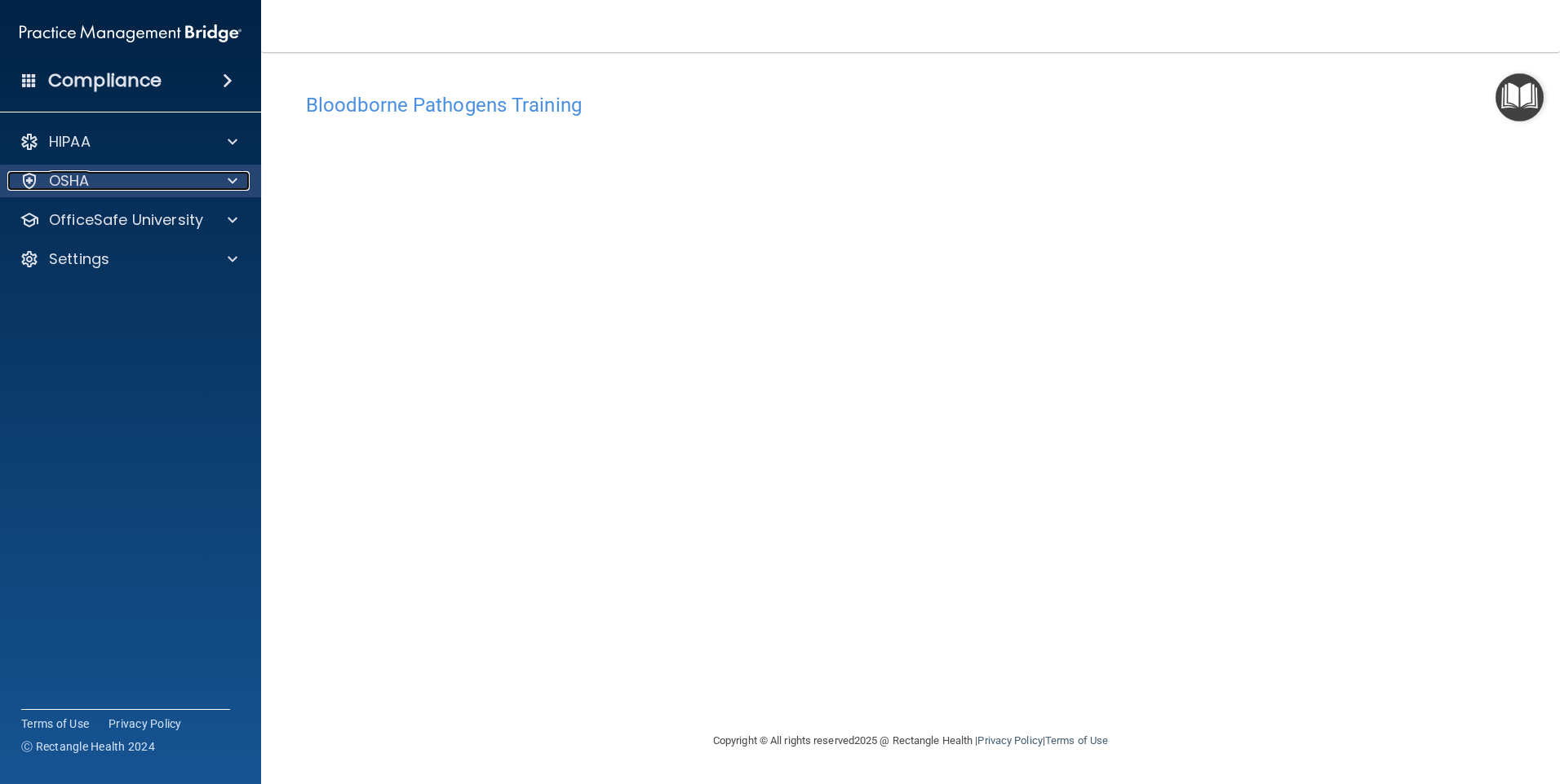
click at [165, 189] on div "OSHA" at bounding box center [108, 181] width 203 height 20
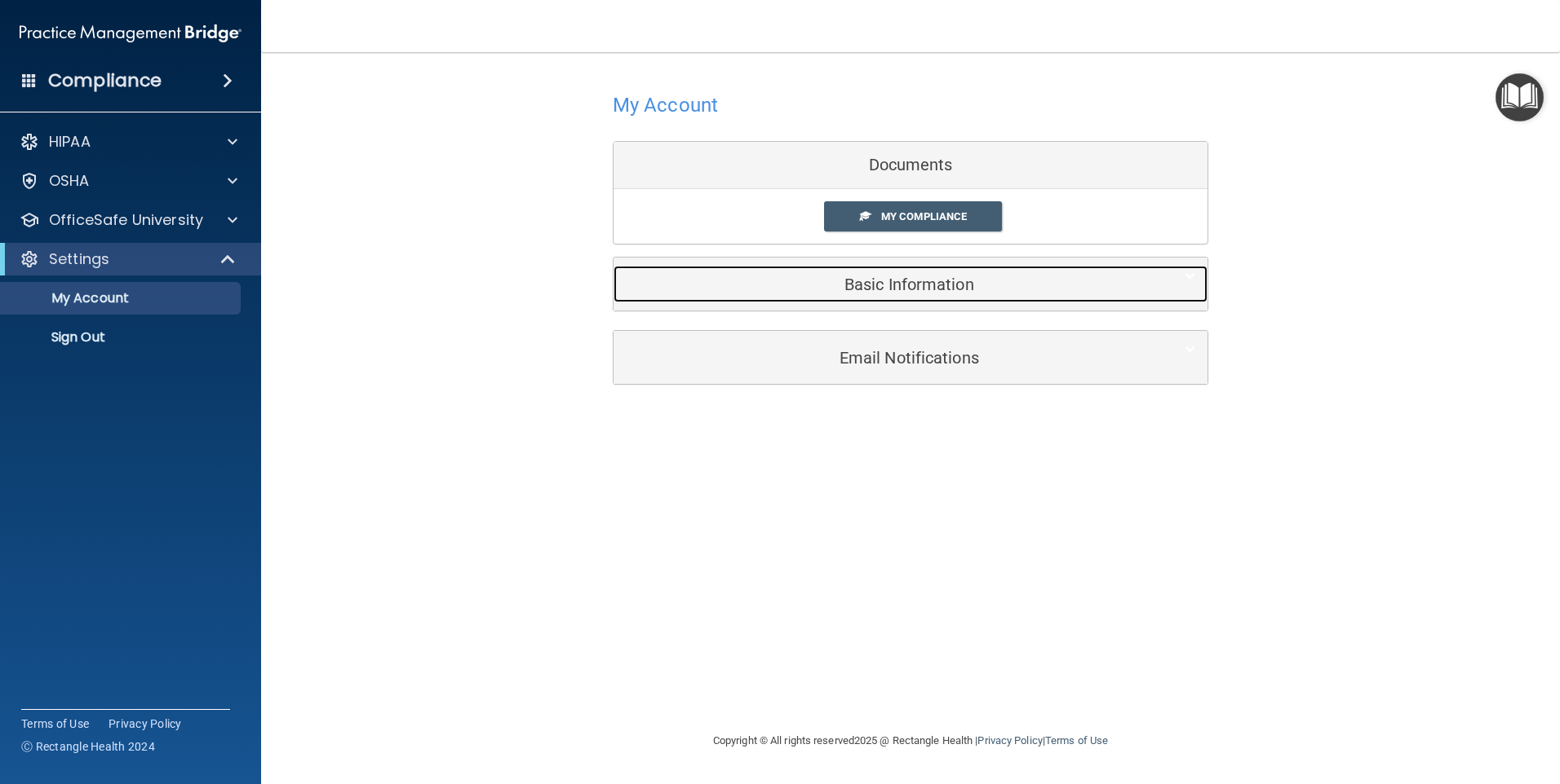
click at [951, 283] on h5 "Basic Information" at bounding box center [886, 284] width 520 height 18
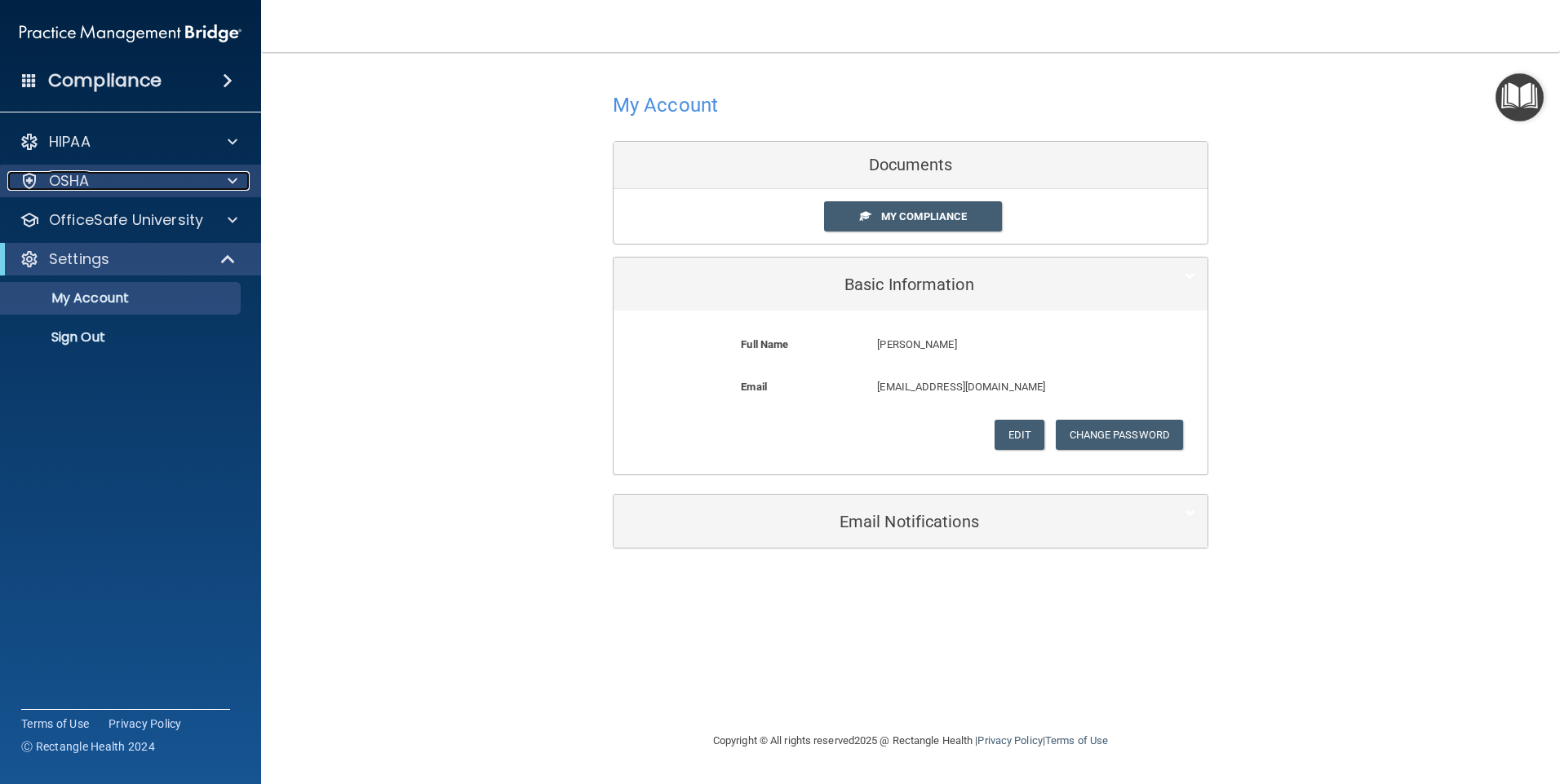
click at [93, 182] on div "OSHA" at bounding box center [108, 181] width 203 height 20
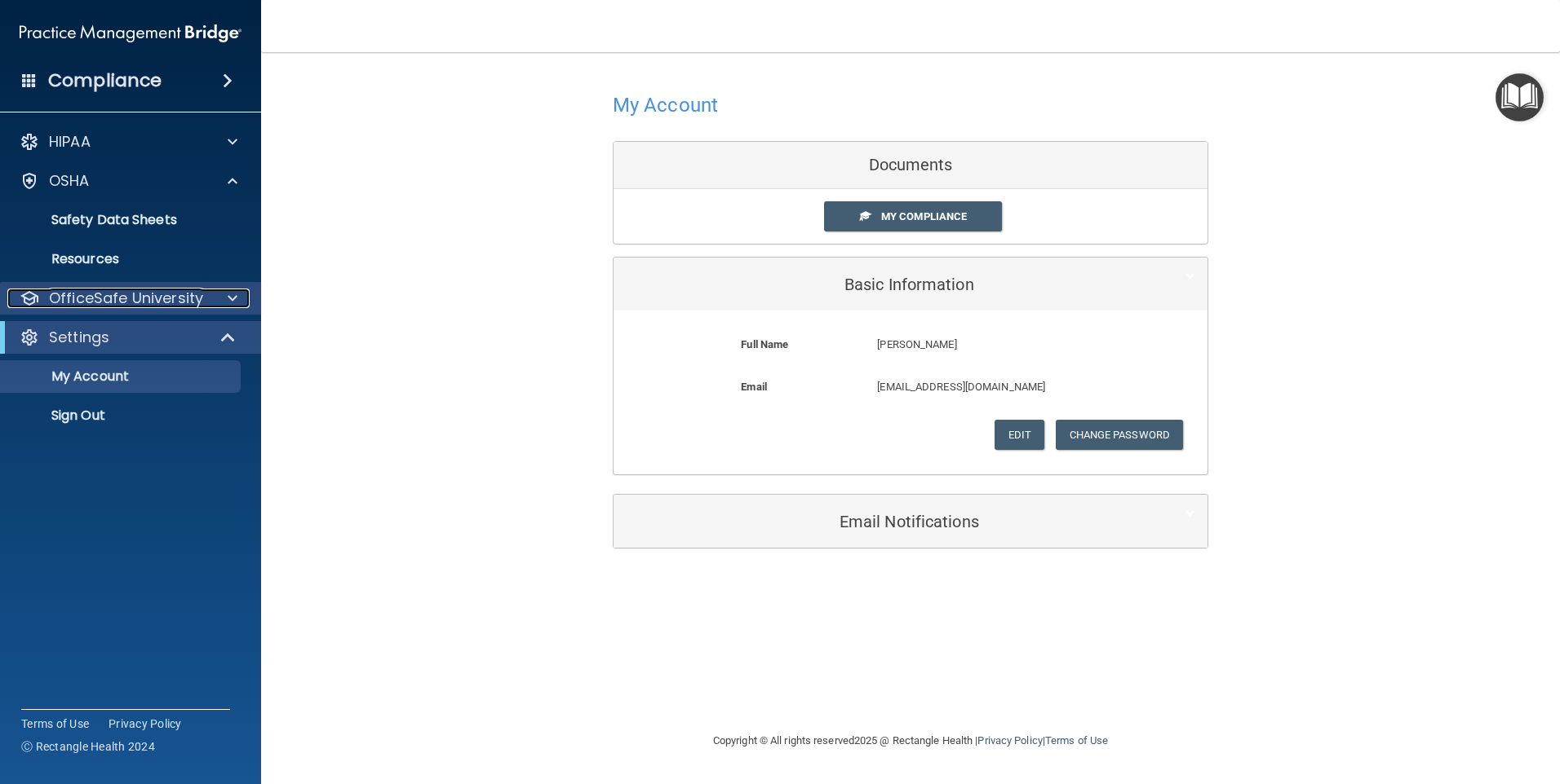
click at [139, 295] on p "OfficeSafe University" at bounding box center [125, 298] width 154 height 20
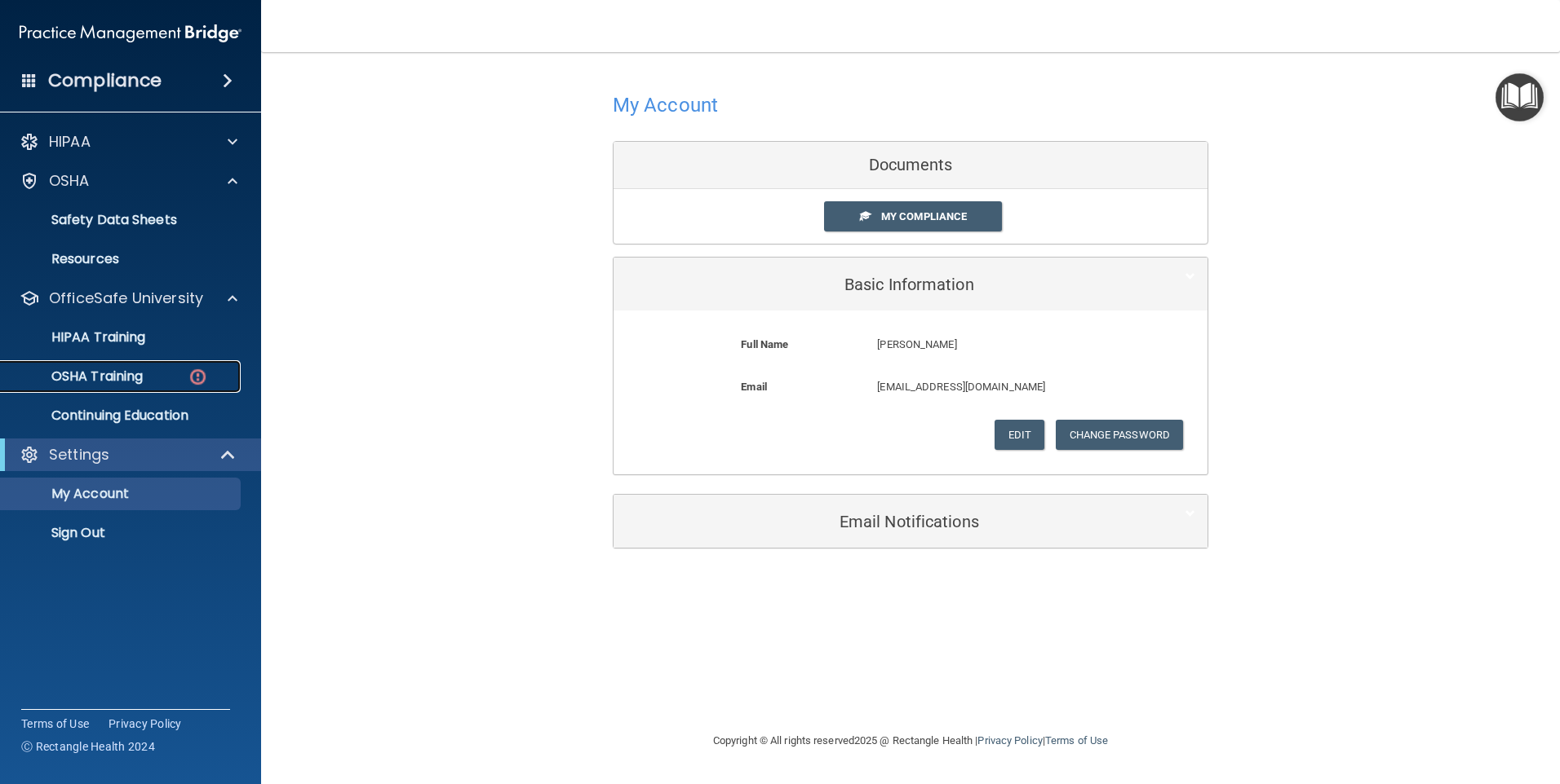
click at [120, 371] on p "OSHA Training" at bounding box center [77, 376] width 132 height 17
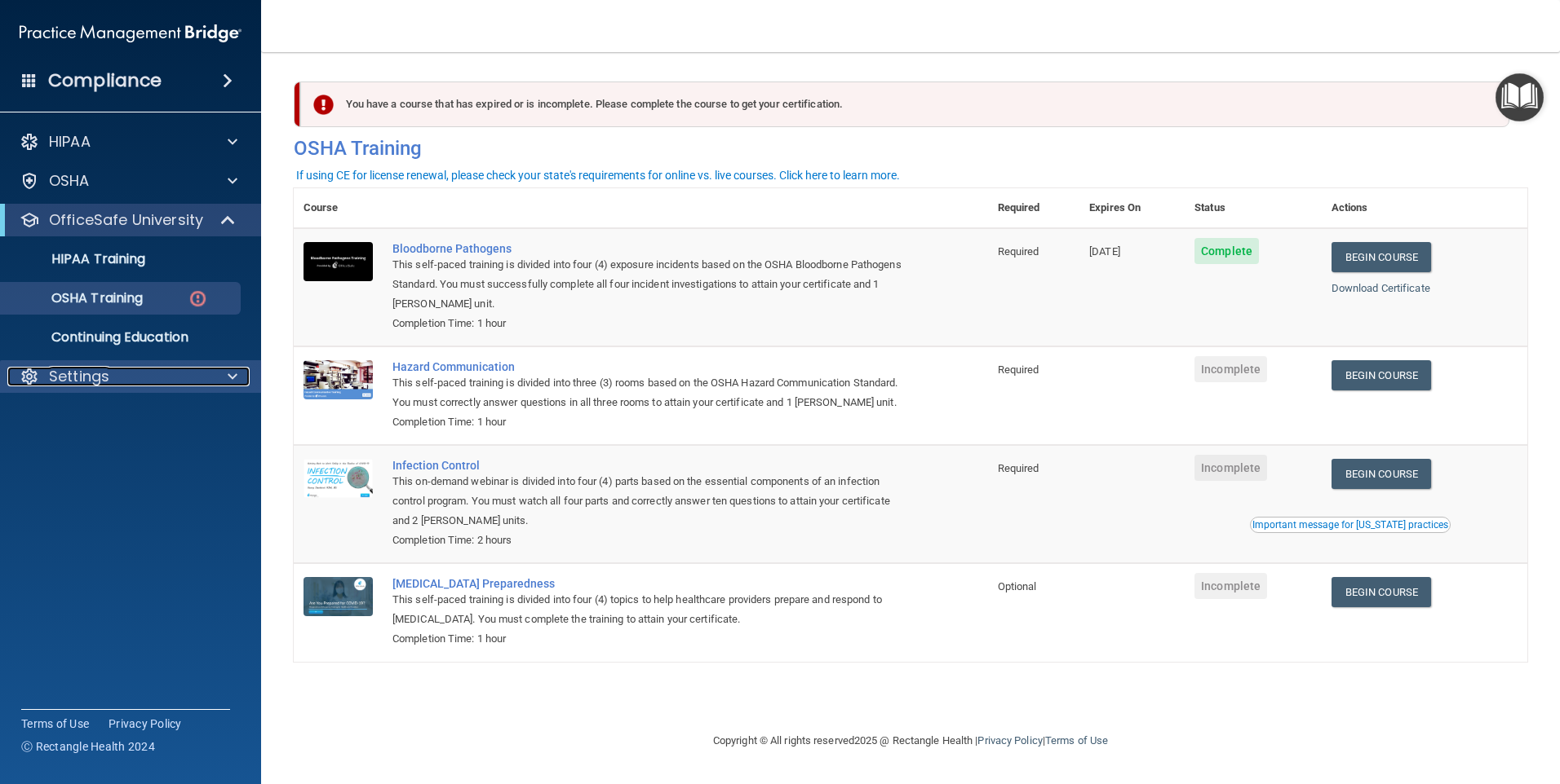
click at [230, 380] on span at bounding box center [232, 376] width 10 height 20
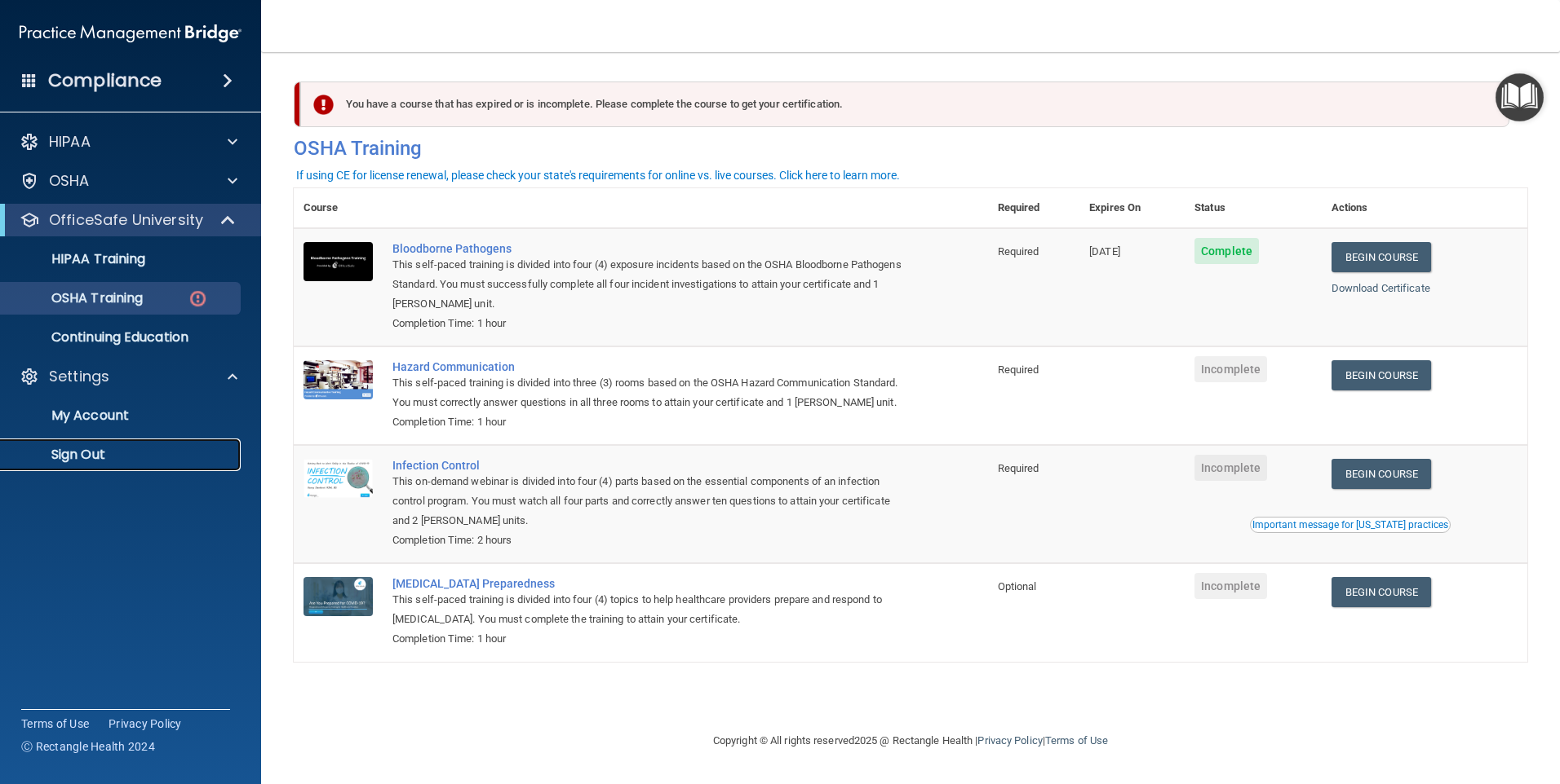
click at [143, 451] on p "Sign Out" at bounding box center [122, 455] width 223 height 17
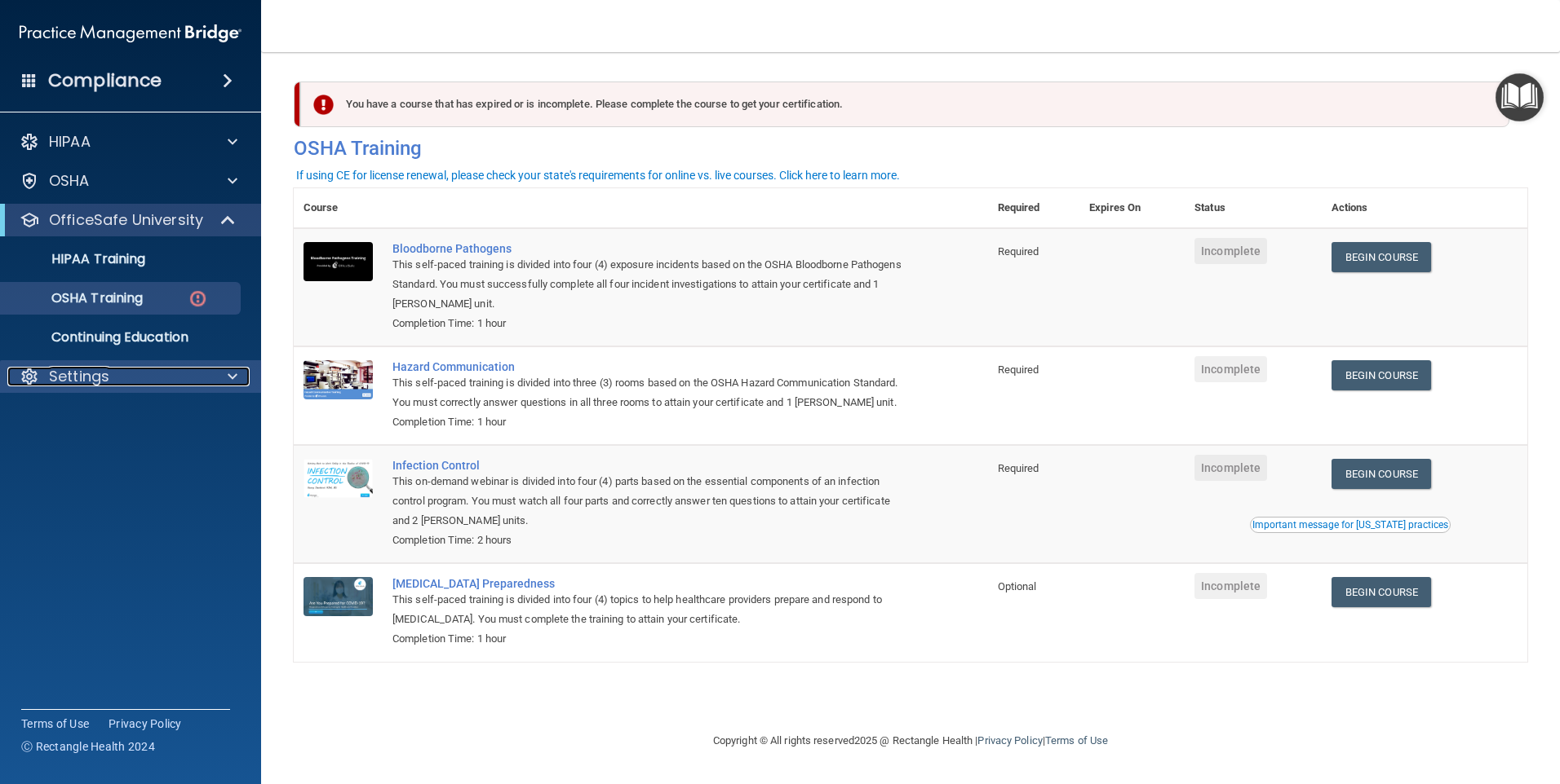
click at [195, 382] on div "Settings" at bounding box center [108, 376] width 203 height 20
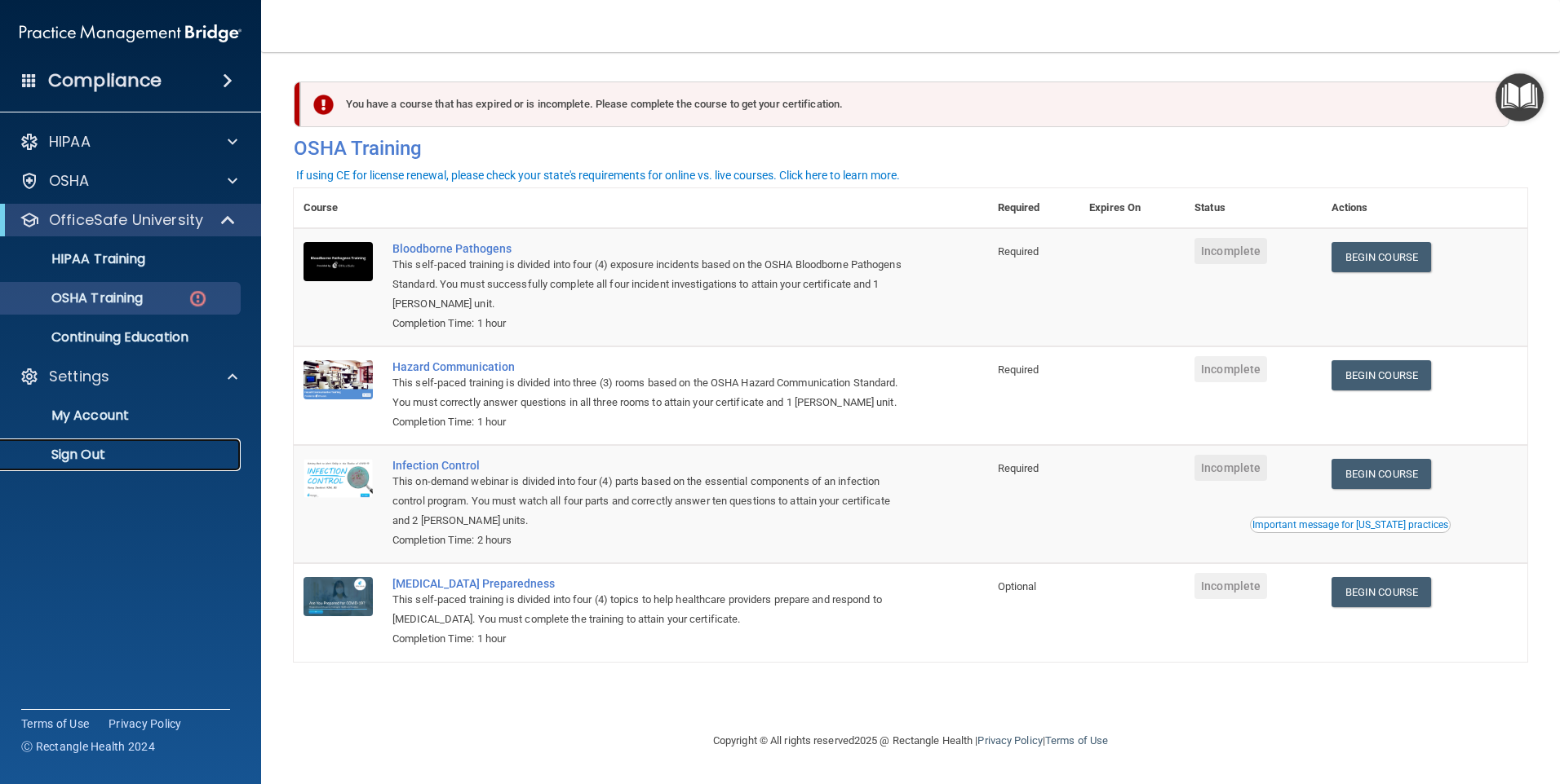
click at [115, 456] on p "Sign Out" at bounding box center [122, 455] width 223 height 17
